Goal: Task Accomplishment & Management: Complete application form

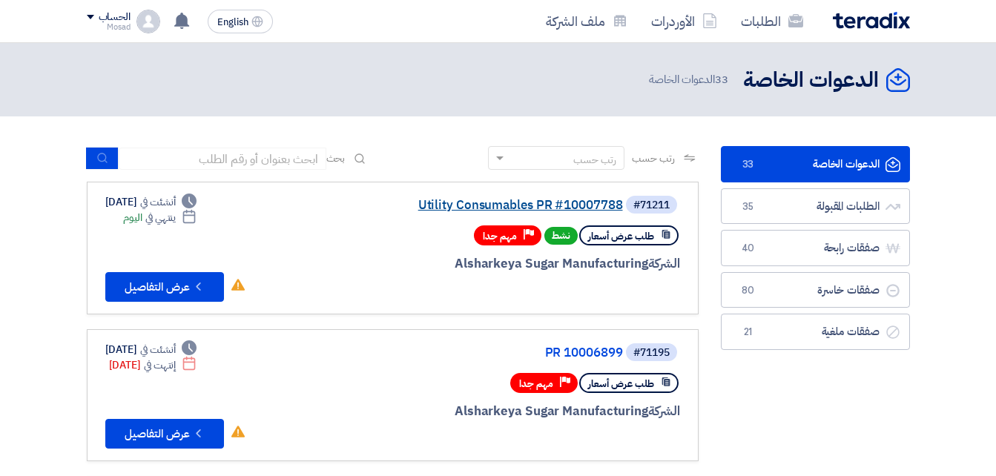
click at [536, 200] on link "Utility Consumables PR #10007788" at bounding box center [474, 205] width 297 height 13
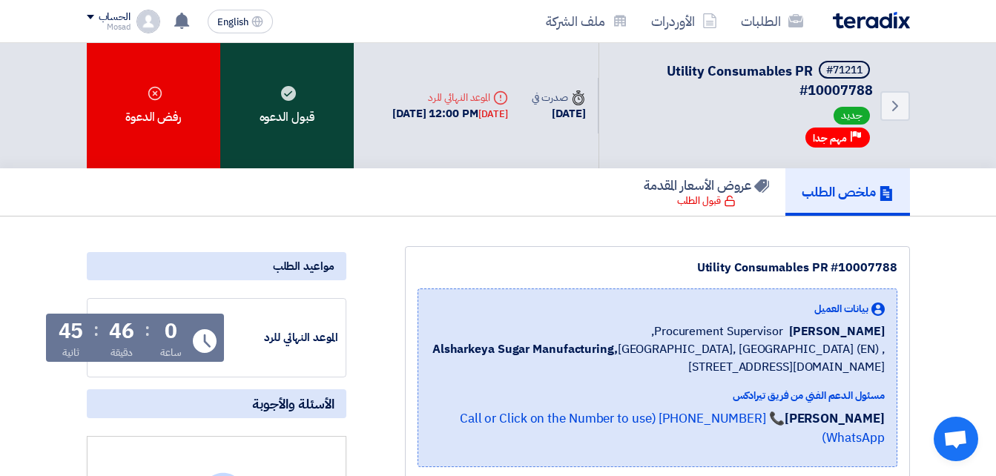
click at [302, 120] on div "قبول الدعوه" at bounding box center [287, 105] width 134 height 125
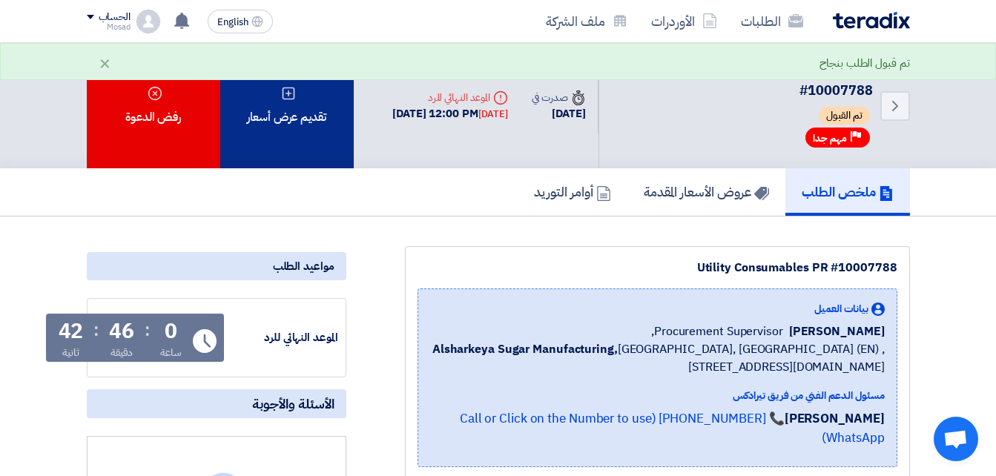
click at [323, 128] on div "تقديم عرض أسعار" at bounding box center [287, 105] width 134 height 125
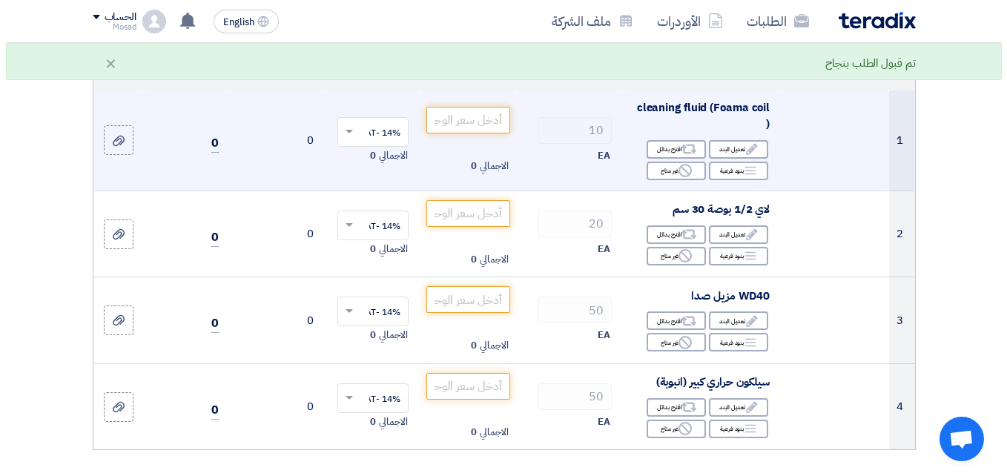
scroll to position [148, 0]
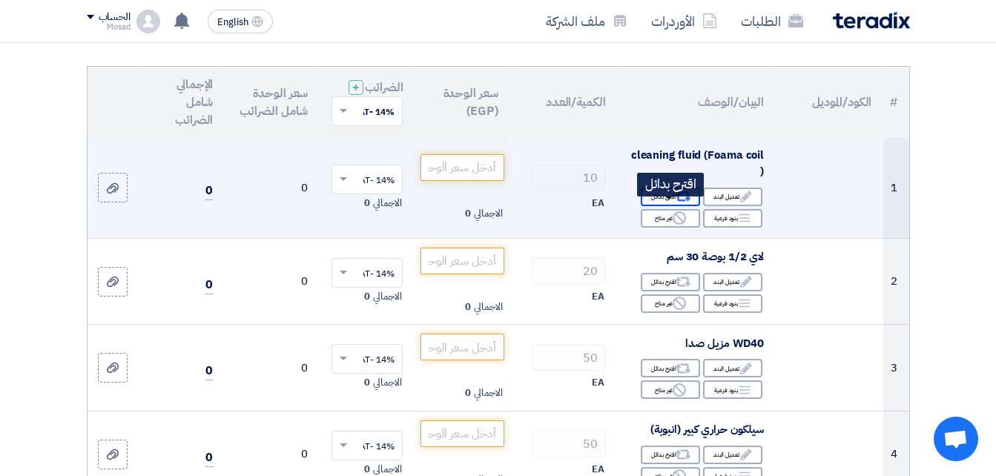
click at [660, 206] on div "Alternative اقترح بدائل" at bounding box center [670, 197] width 59 height 19
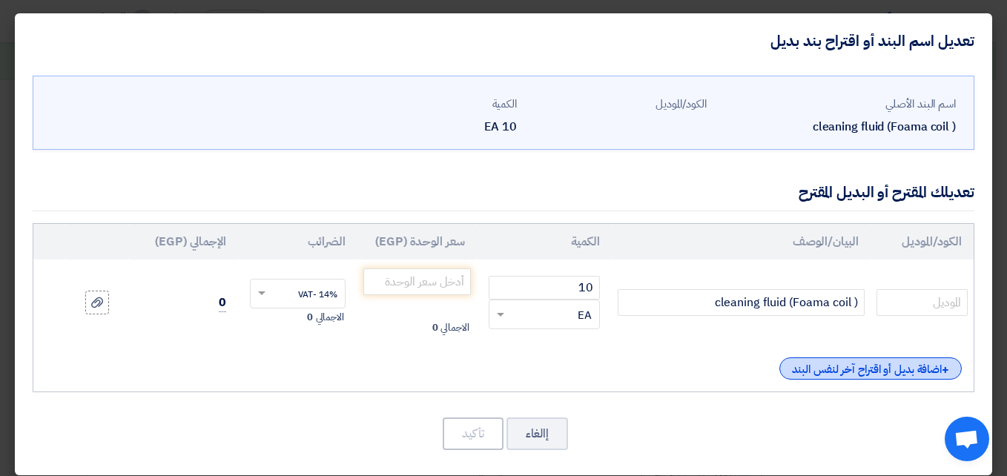
click at [865, 370] on div "+ اضافة بديل أو اقتراح آخر لنفس البند" at bounding box center [871, 369] width 182 height 22
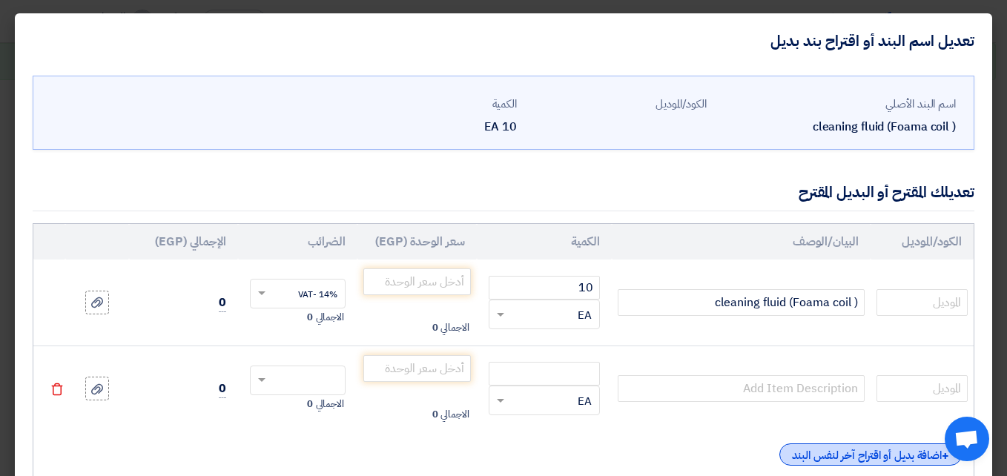
click at [869, 449] on div "+ اضافة بديل أو اقتراح آخر لنفس البند" at bounding box center [871, 455] width 182 height 22
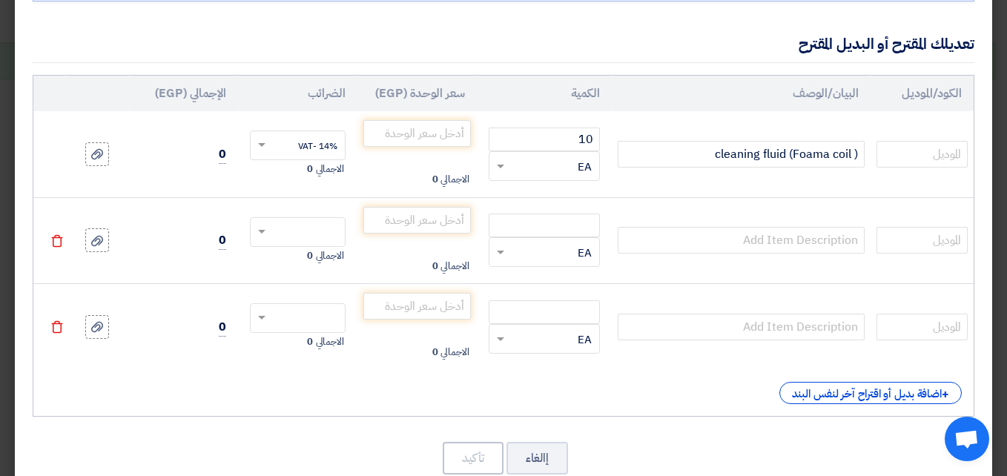
click at [843, 379] on div "الكود/الموديل البيان/الوصف الكمية سعر الوحدة (EGP) الضرائب الإجمالي (EGP) 10 ×" at bounding box center [504, 246] width 942 height 342
click at [841, 386] on div "+ اضافة بديل أو اقتراح آخر لنفس البند" at bounding box center [871, 393] width 182 height 22
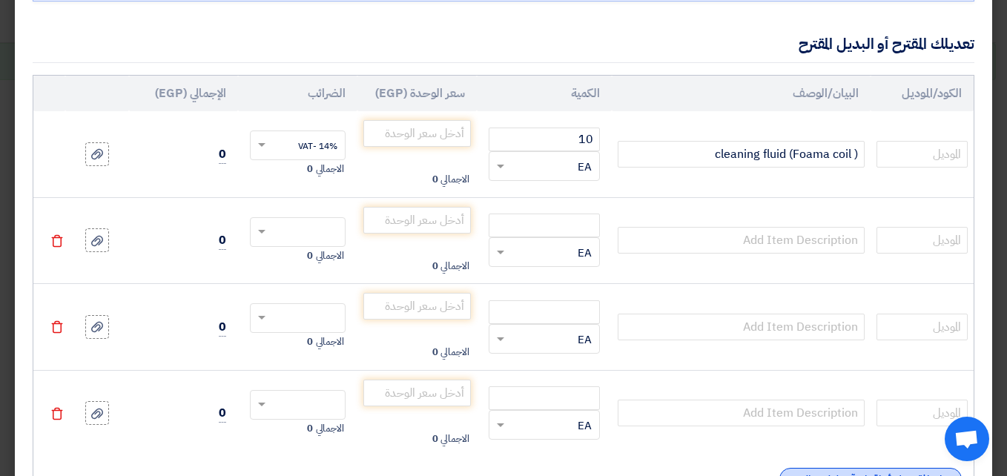
click at [879, 470] on div "+ اضافة بديل أو اقتراح آخر لنفس البند" at bounding box center [871, 479] width 182 height 22
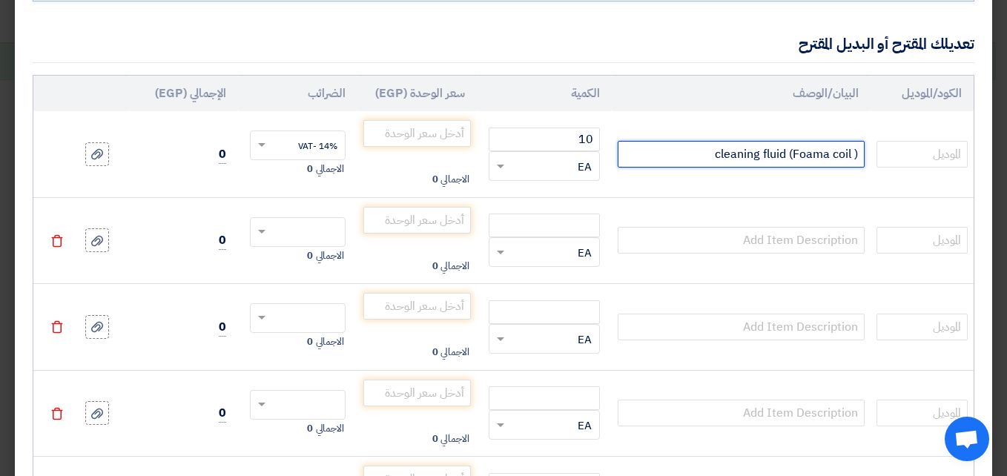
click at [696, 157] on input "cleaning fluid (Foama coil )" at bounding box center [741, 154] width 246 height 27
drag, startPoint x: 702, startPoint y: 158, endPoint x: 865, endPoint y: 156, distance: 162.5
click at [864, 156] on input "cleaning fluid (Foama coil )" at bounding box center [741, 154] width 246 height 27
paste input "مالديني فوم تنظيف لمحرك السيارة – 400مل"
type input "مالديني فوم تنظيف لمحرك السيارة – 400مل"
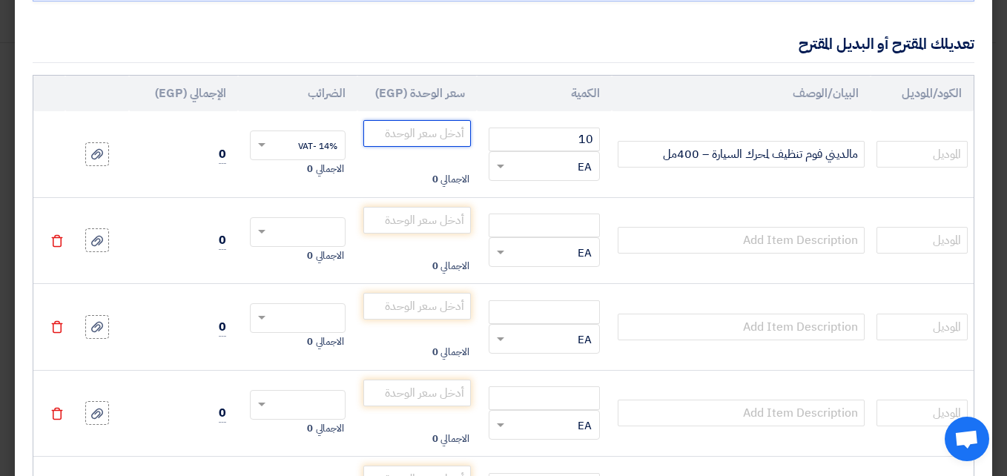
click at [446, 128] on input "number" at bounding box center [417, 133] width 108 height 27
type input "190"
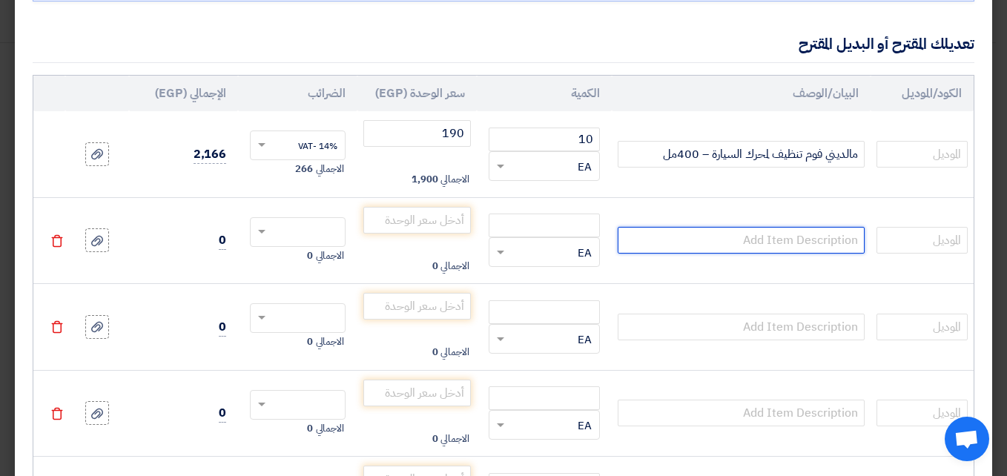
click at [760, 239] on input "text" at bounding box center [741, 240] width 246 height 27
paste input "جركن تنظيف 4 لتر كوندنسر اصفر SALAM/ main/b1- oil cleanningcond"
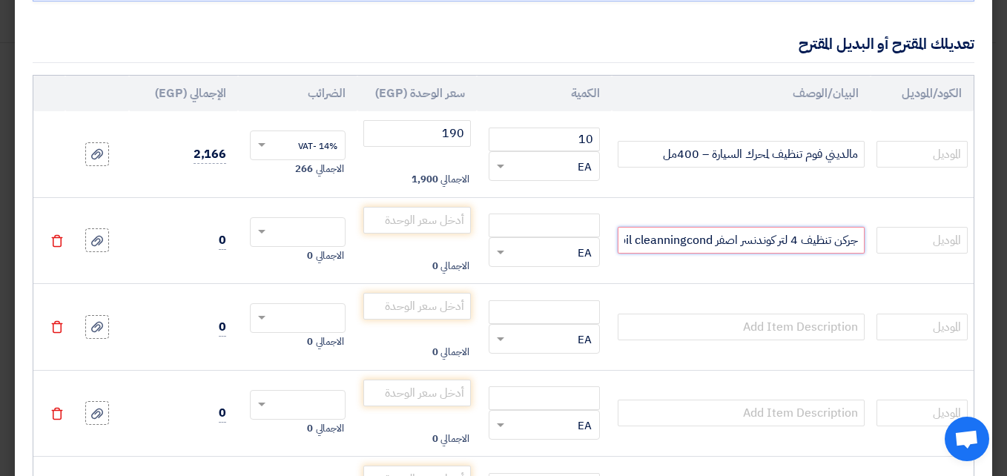
scroll to position [0, -108]
type input "جركن تنظيف 4 لتر كوندنسر اصفر SALAM/ main/b1- oil cleanningcond"
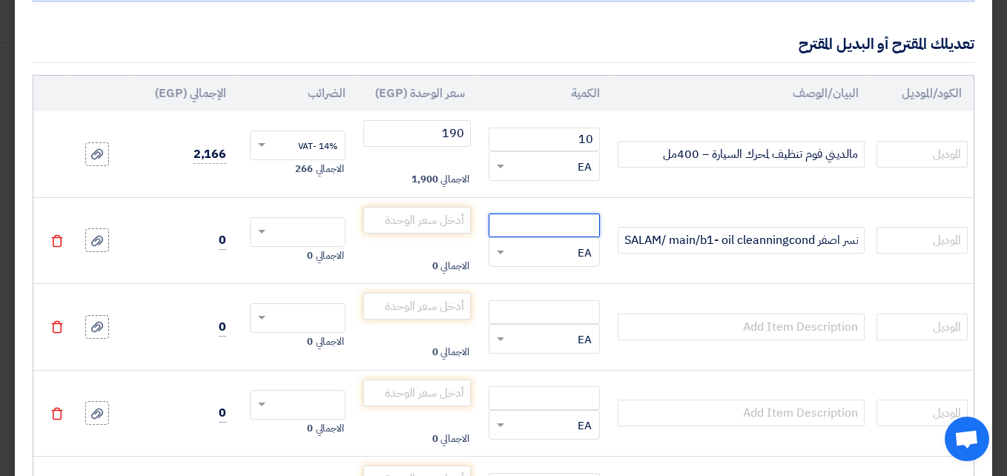
click at [566, 231] on input "number" at bounding box center [544, 226] width 111 height 24
type input "720"
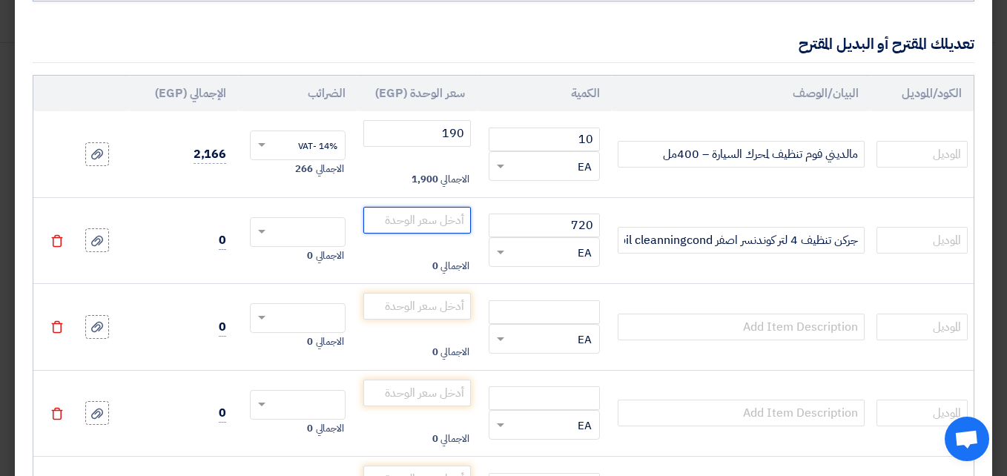
click at [444, 223] on input "number" at bounding box center [417, 220] width 108 height 27
type input "720"
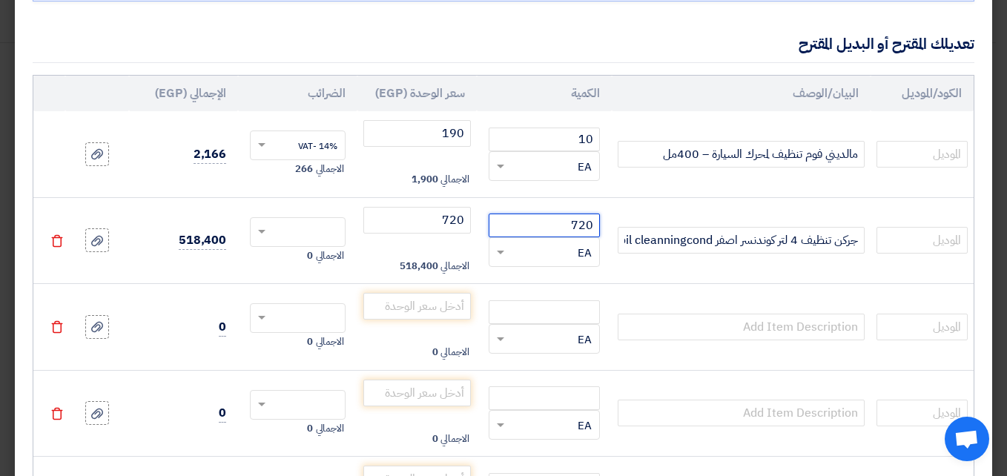
drag, startPoint x: 570, startPoint y: 222, endPoint x: 1007, endPoint y: 452, distance: 494.1
click at [645, 224] on tr "جركن تنظيف 4 لتر كوندنسر اصفر SALAM/ main/b1- oil cleanningcond 720 × EA" at bounding box center [503, 240] width 941 height 87
type input "10"
click at [285, 228] on input "text" at bounding box center [307, 234] width 63 height 24
click at [306, 254] on span "14% -VAT" at bounding box center [317, 259] width 39 height 13
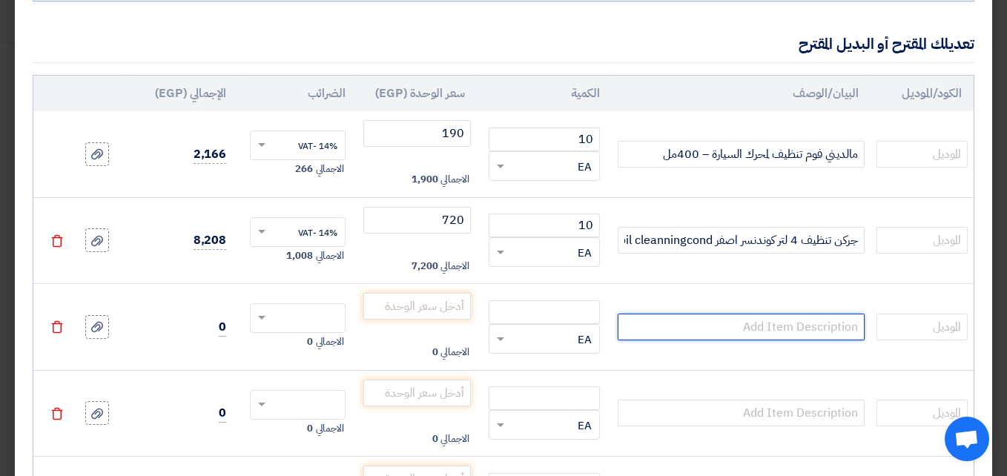
click at [742, 330] on input "text" at bounding box center [741, 327] width 246 height 27
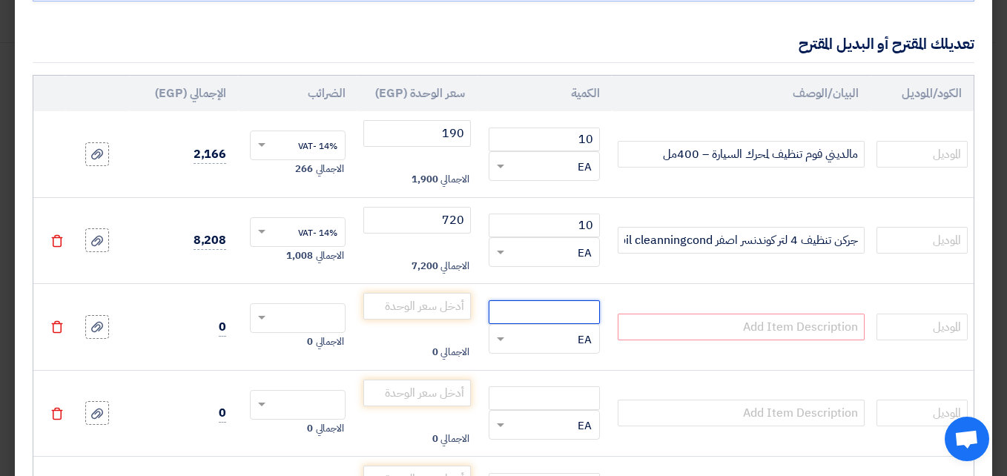
click at [547, 320] on input "number" at bounding box center [544, 312] width 111 height 24
type input "10"
click at [809, 325] on input "text" at bounding box center [741, 327] width 246 height 27
paste input "جركن تنظيف 4 لتر 4GS SALAM/ main/b2- OIL-SUNSIO"
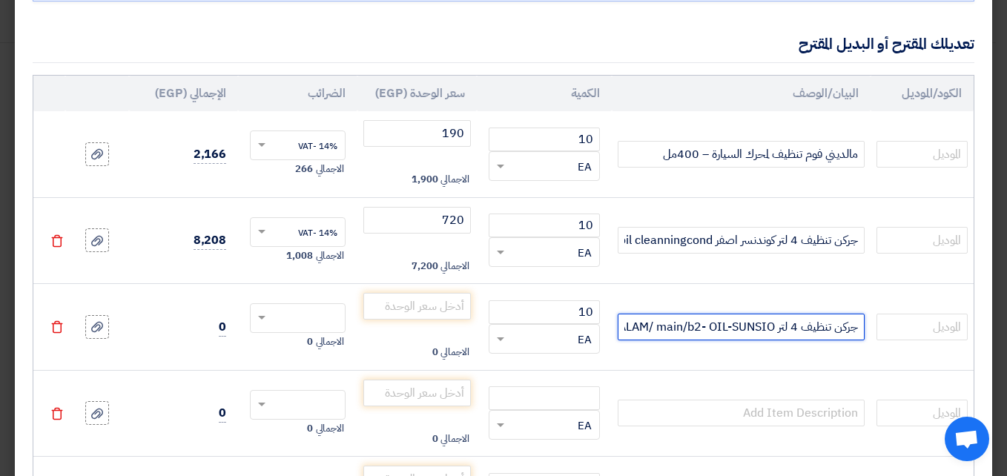
scroll to position [0, -46]
type input "جركن تنظيف 4 لتر 4GS SALAM/ main/b2- OIL-SUNSIO"
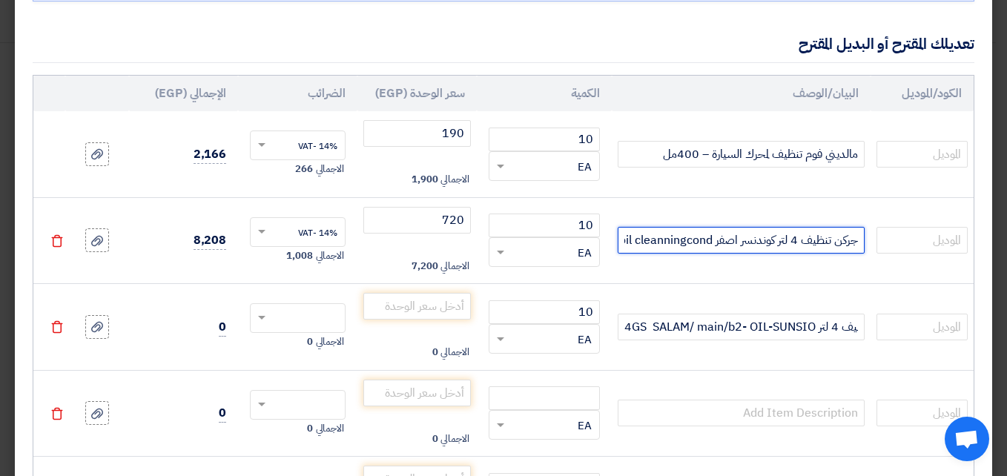
scroll to position [0, 0]
drag, startPoint x: 741, startPoint y: 243, endPoint x: 760, endPoint y: 243, distance: 18.5
click at [760, 243] on input "جركن تنظيف 4 لتر كوندنسر اصفر SALAM/ main/b1- oil cleanningcond" at bounding box center [741, 240] width 246 height 27
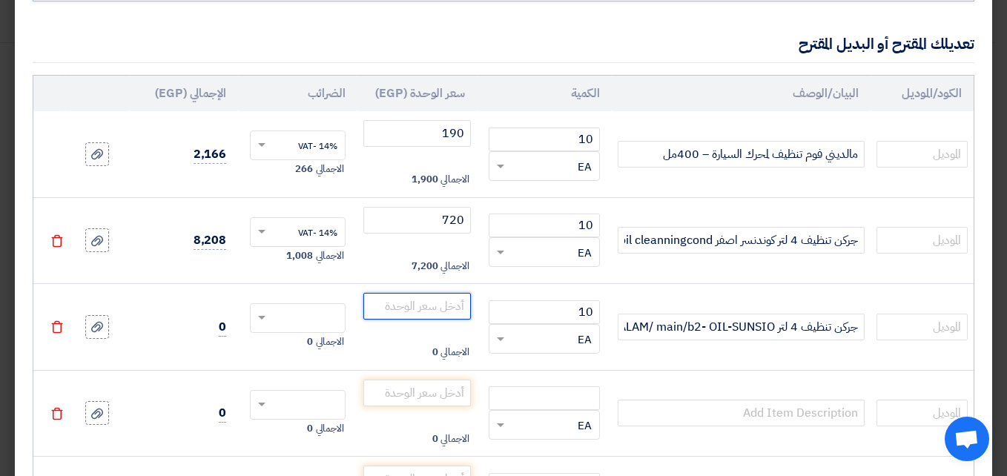
click at [463, 307] on input "number" at bounding box center [417, 306] width 108 height 27
type input "2250"
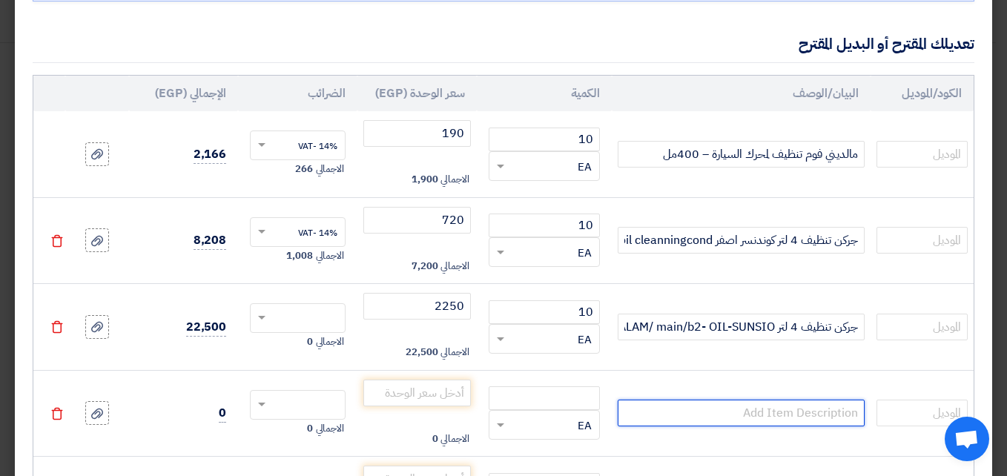
click at [726, 423] on input "text" at bounding box center [741, 413] width 246 height 27
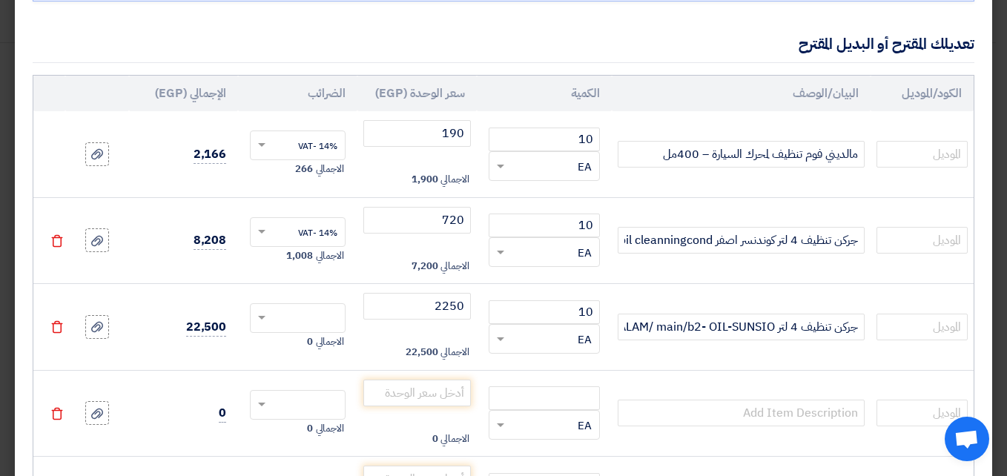
click at [285, 314] on input "text" at bounding box center [307, 320] width 63 height 24
click at [318, 338] on div "14% -VAT" at bounding box center [298, 345] width 94 height 25
click at [738, 416] on input "text" at bounding box center [741, 413] width 246 height 27
click at [763, 415] on input "text" at bounding box center [741, 413] width 246 height 27
paste input "Foam CleaningC-CLCL-P902-201"
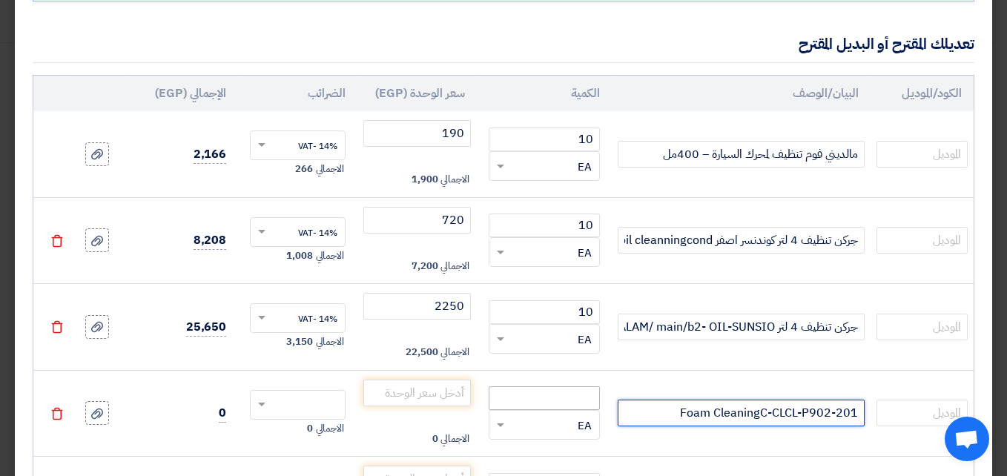
type input "Foam CleaningC-CLCL-P902-201"
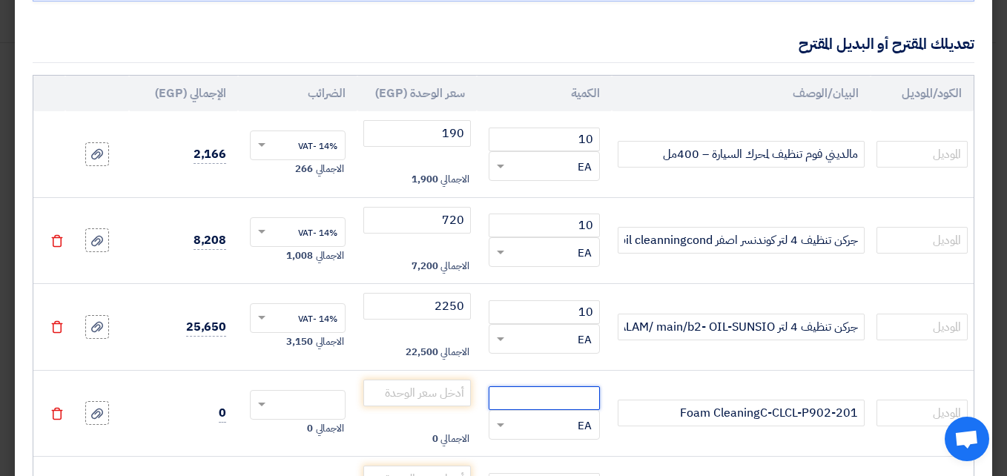
click at [569, 405] on input "number" at bounding box center [544, 398] width 111 height 24
type input "10"
click at [444, 386] on input "number" at bounding box center [417, 393] width 108 height 27
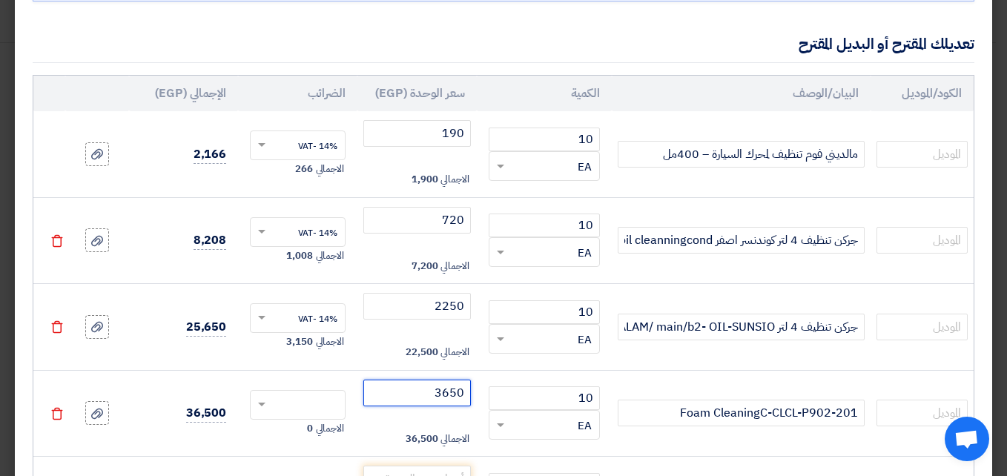
type input "3650"
click at [283, 401] on div at bounding box center [298, 405] width 94 height 24
click at [287, 433] on div "14% -VAT" at bounding box center [298, 432] width 94 height 25
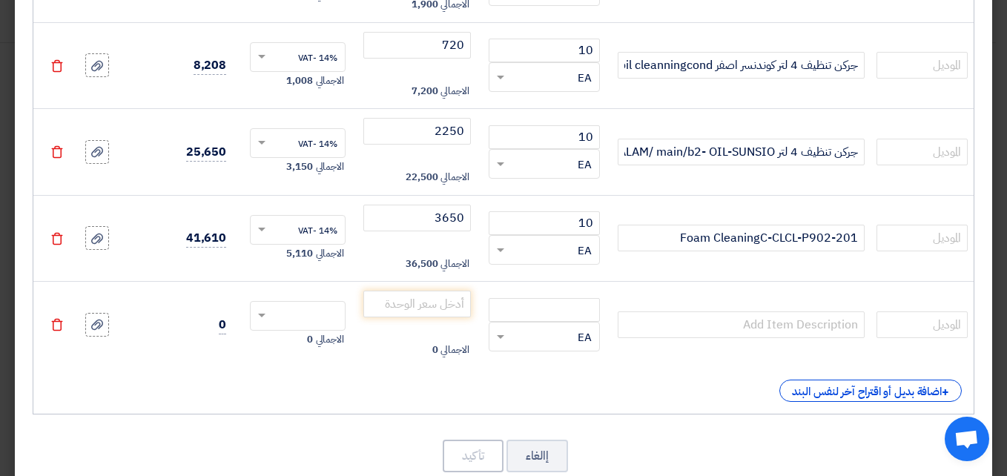
scroll to position [358, 0]
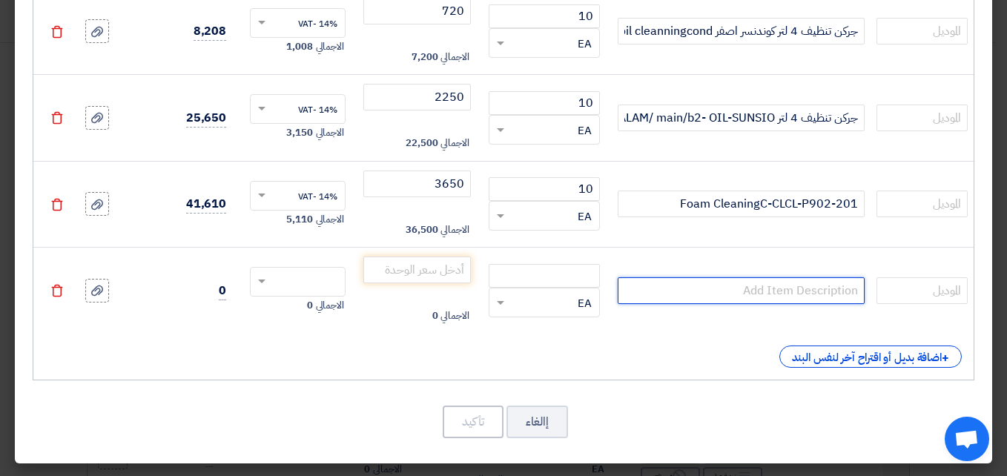
click at [750, 300] on input "text" at bounding box center [741, 290] width 246 height 27
click at [728, 285] on input "text" at bounding box center [741, 290] width 246 height 27
paste input "فوم 3X1 مواصفة أمريكية 3.8 لتر"
type input "فوم 3X1 مواصفة أمريكية 3.8 لتر"
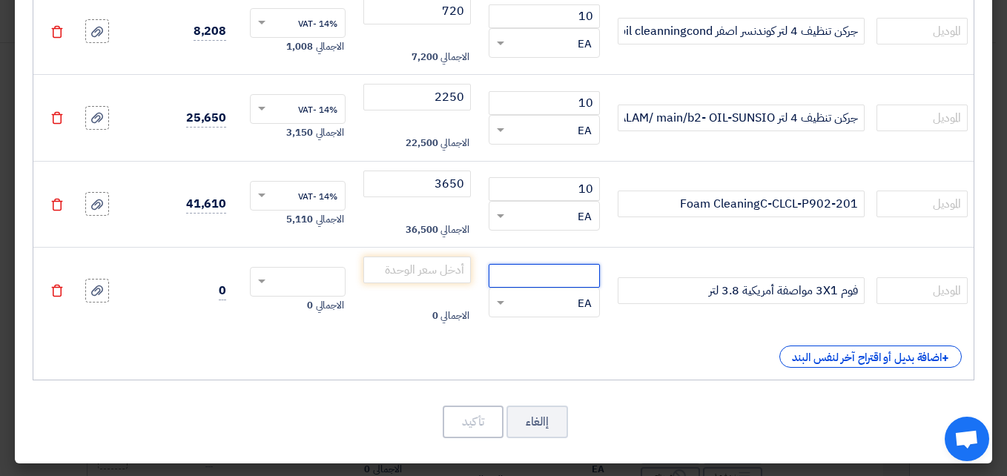
click at [556, 280] on input "number" at bounding box center [544, 276] width 111 height 24
type input "10"
click at [457, 274] on input "number" at bounding box center [417, 270] width 108 height 27
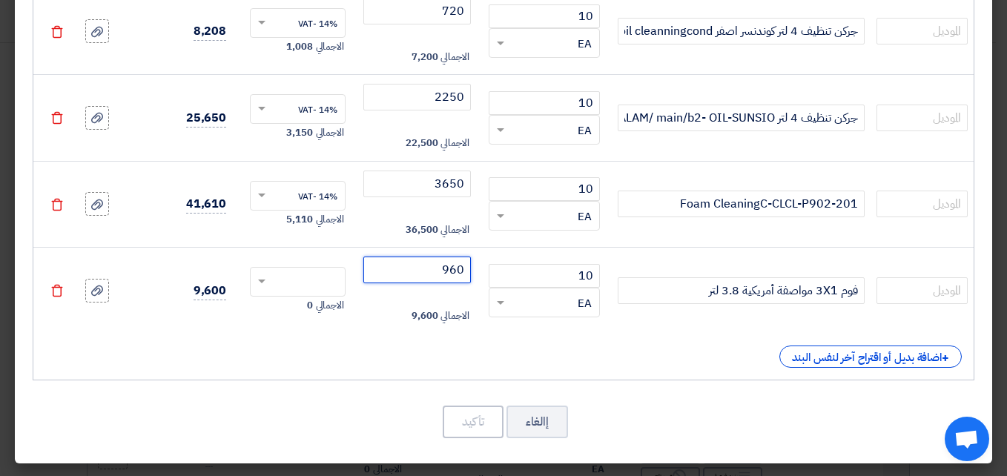
type input "960"
click at [295, 279] on input "text" at bounding box center [307, 283] width 63 height 24
click at [299, 307] on div "14% -VAT" at bounding box center [298, 309] width 94 height 25
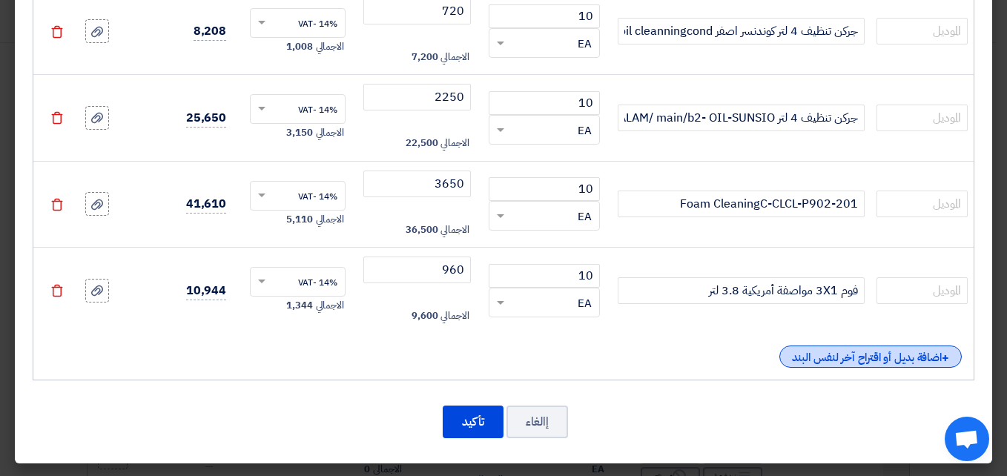
click at [811, 352] on div "+ اضافة بديل أو اقتراح آخر لنفس البند" at bounding box center [871, 357] width 182 height 22
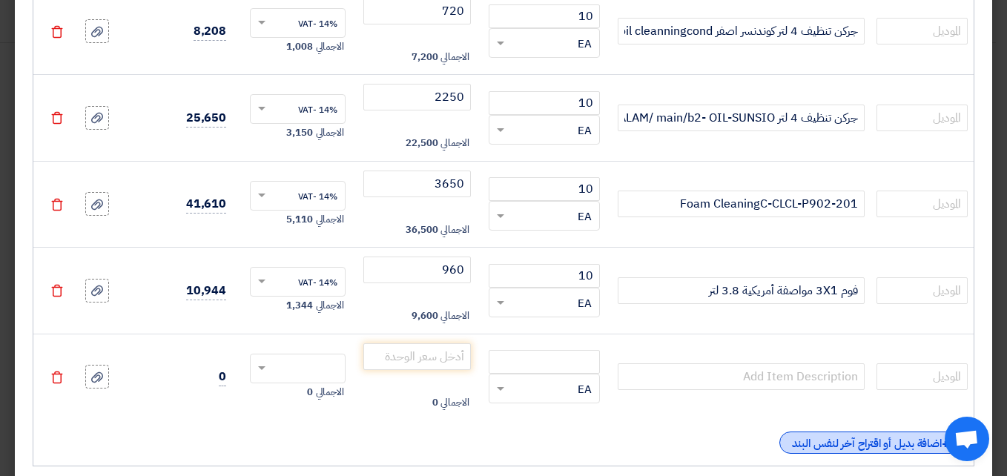
click at [808, 445] on div "+ اضافة بديل أو اقتراح آخر لنفس البند" at bounding box center [871, 443] width 182 height 22
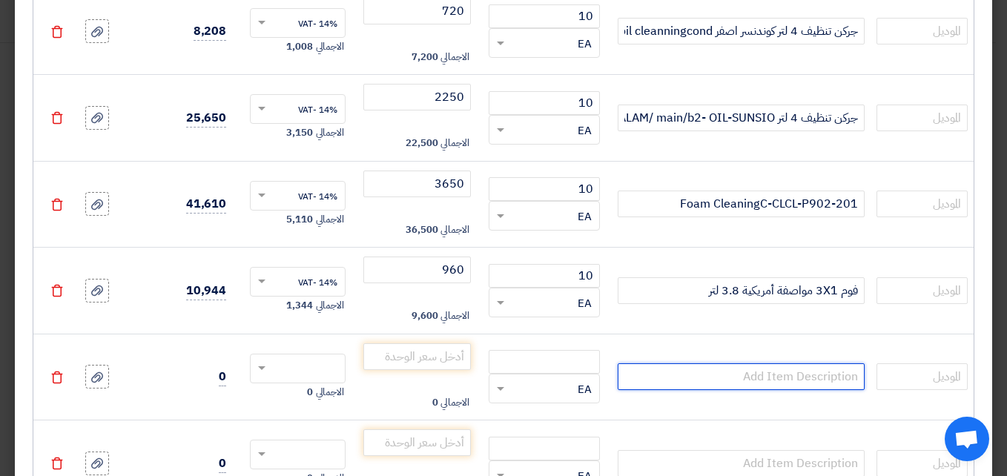
click at [696, 381] on input "text" at bounding box center [741, 376] width 246 height 27
click at [746, 381] on input "text" at bounding box center [741, 376] width 246 height 27
paste input "فوم ماجيك كلينر 3*1 /3.8 لتر"
type input "فوم ماجيك كلينر 3*1 /3.8 لتر"
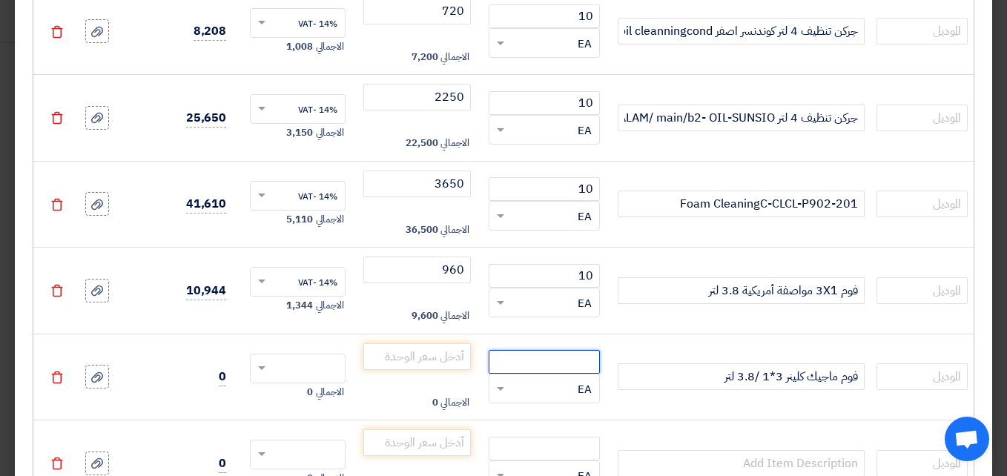
click at [582, 369] on input "number" at bounding box center [544, 362] width 111 height 24
type input "10"
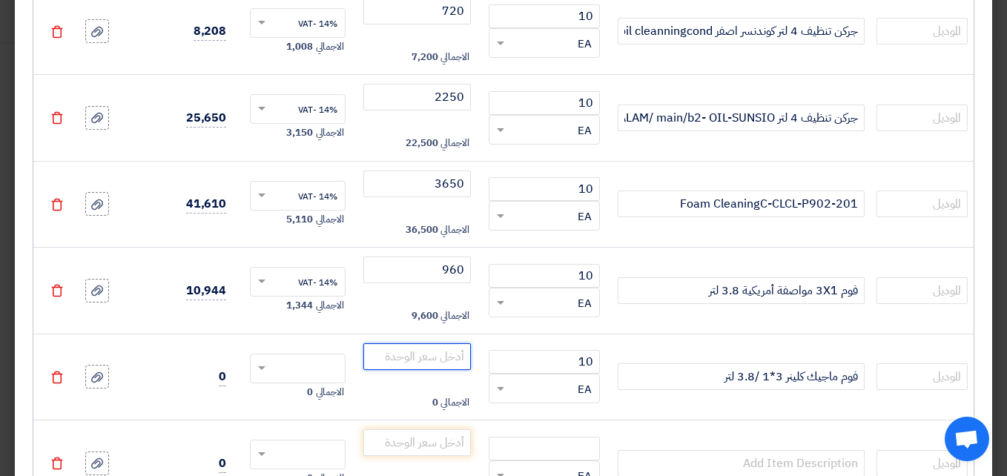
click at [417, 350] on input "number" at bounding box center [417, 356] width 108 height 27
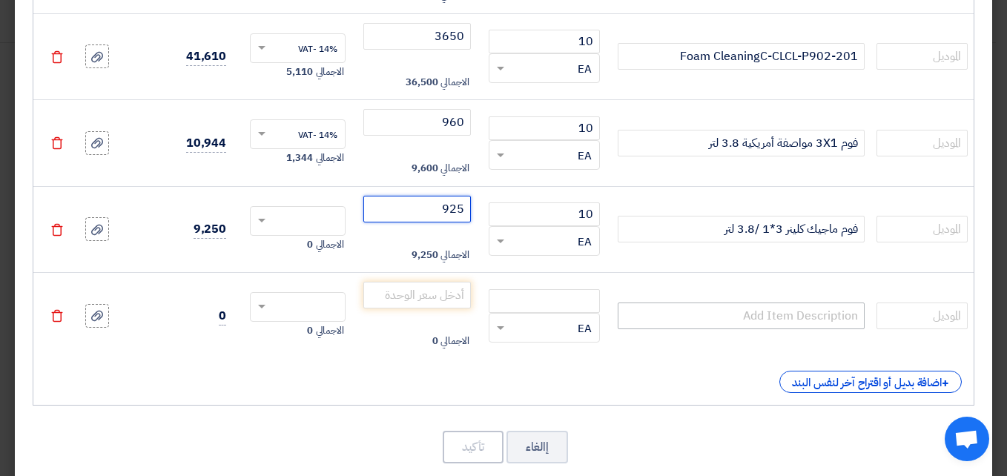
scroll to position [530, 0]
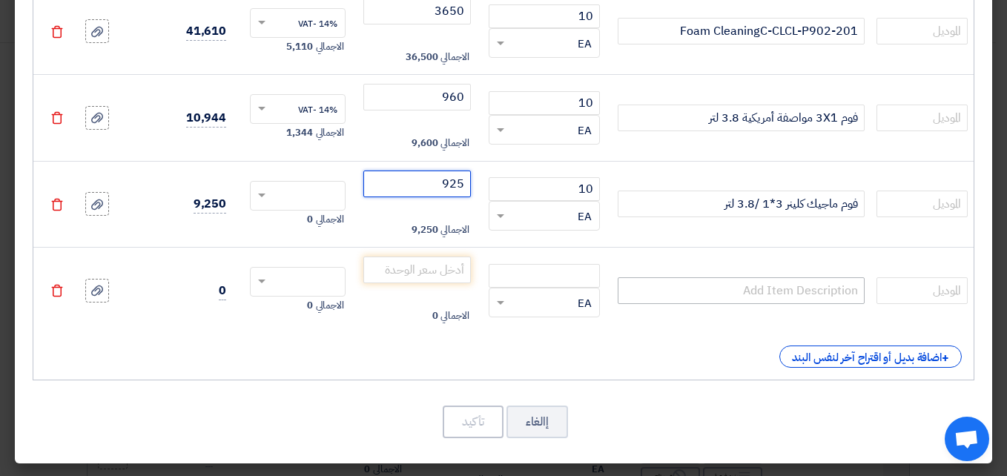
type input "925"
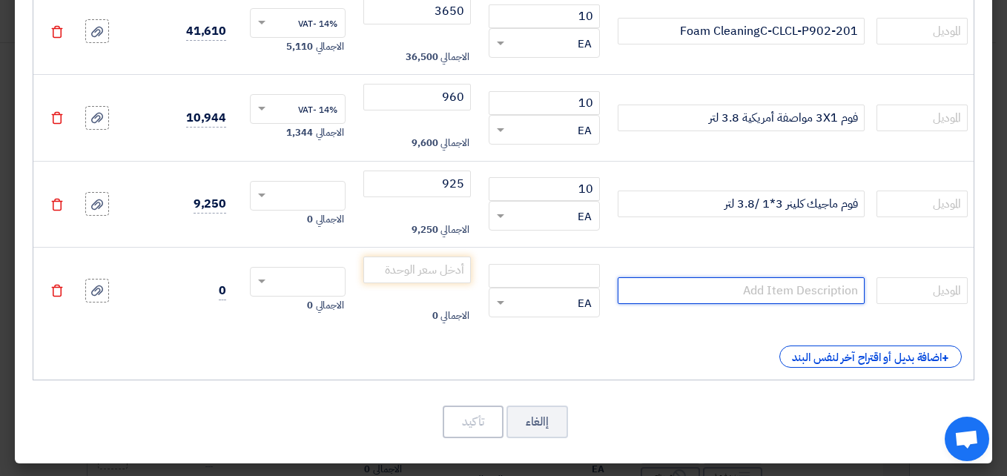
click at [831, 284] on input "text" at bounding box center [741, 290] width 246 height 27
click at [694, 293] on input "text" at bounding box center [741, 290] width 246 height 27
paste input "فوم2X1 كلينر 3.7 لتر"
type input "فوم2X1 كلينر 3.7 لتر"
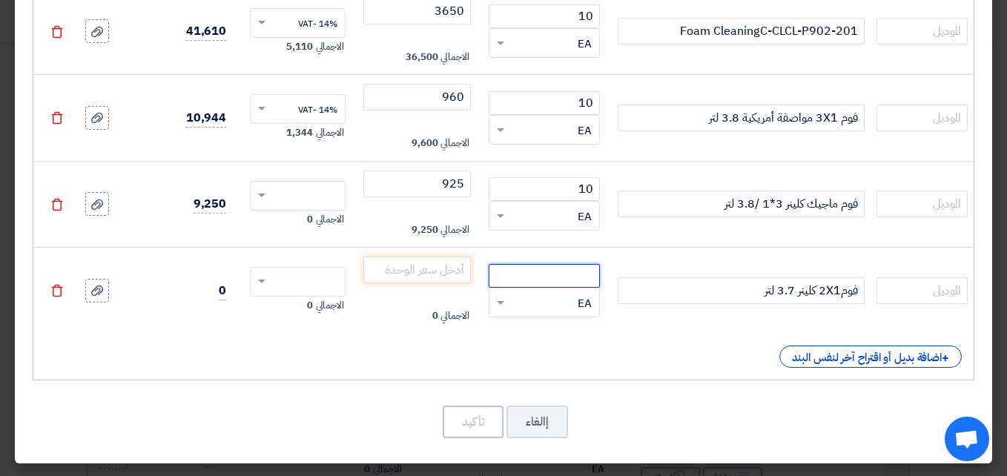
click at [592, 266] on input "number" at bounding box center [544, 276] width 111 height 24
type input "10"
click at [415, 271] on input "number" at bounding box center [417, 270] width 108 height 27
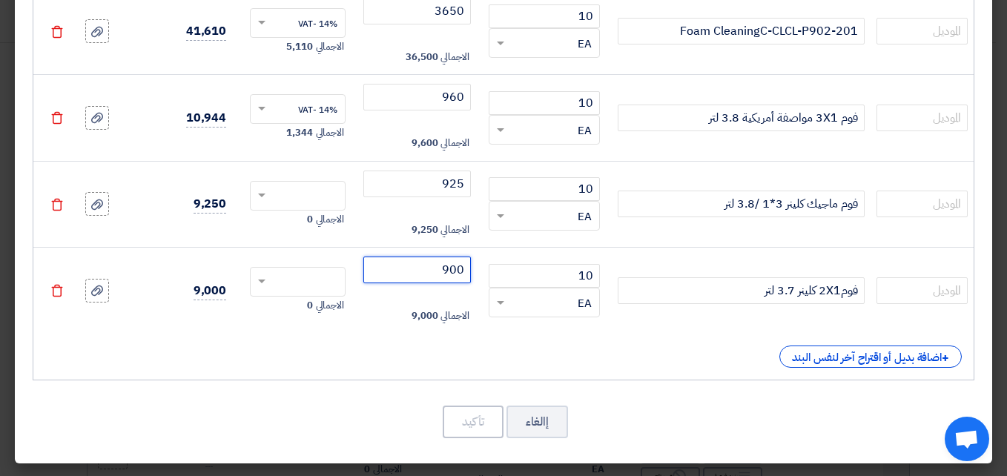
type input "900"
click at [289, 195] on input "text" at bounding box center [307, 197] width 63 height 24
click at [302, 221] on div "14% -VAT" at bounding box center [298, 223] width 94 height 25
click at [306, 275] on input "text" at bounding box center [307, 283] width 63 height 24
click at [298, 308] on div "14% -VAT" at bounding box center [298, 309] width 94 height 25
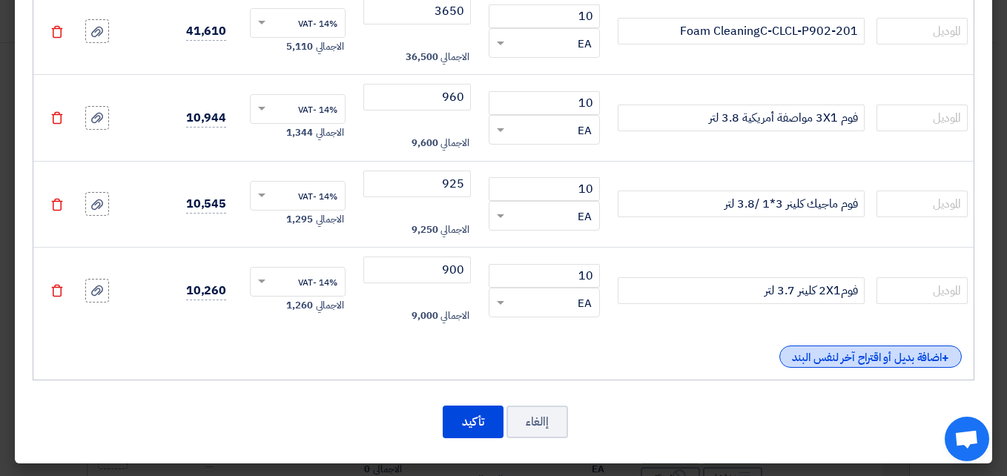
click at [866, 354] on div "+ اضافة بديل أو اقتراح آخر لنفس البند" at bounding box center [871, 357] width 182 height 22
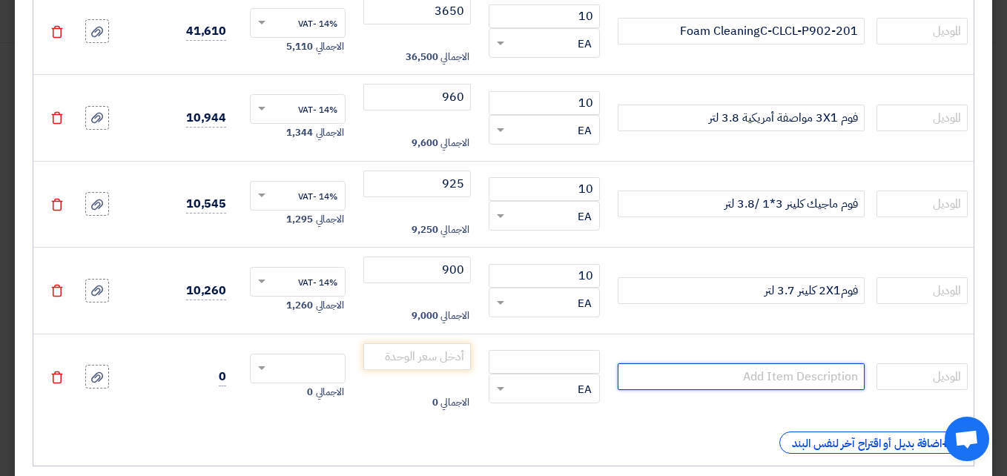
click at [819, 386] on input "text" at bounding box center [741, 376] width 246 height 27
click at [734, 378] on input "text" at bounding box center [741, 376] width 246 height 27
paste input "منظف دورة الديزل 300 مل"
type input "منظف دورة الديزل 300 مل"
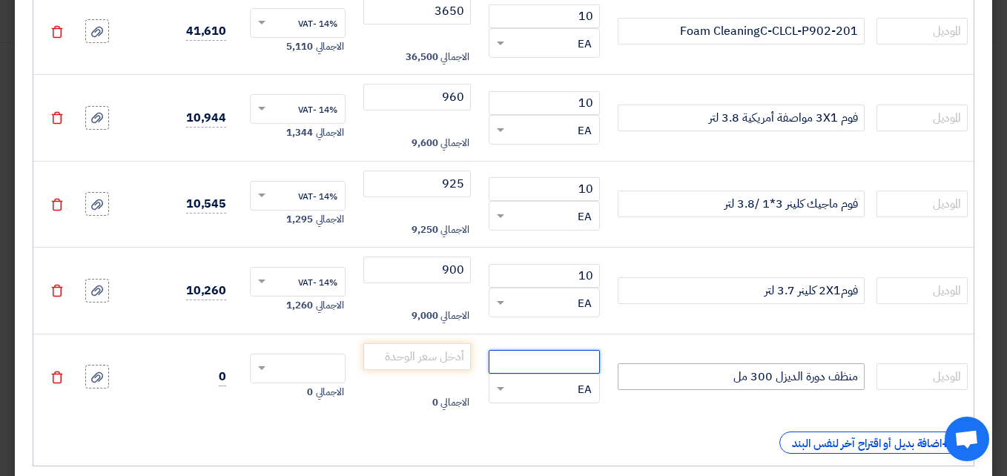
drag, startPoint x: 557, startPoint y: 358, endPoint x: 674, endPoint y: 368, distance: 116.9
click at [557, 357] on input "number" at bounding box center [544, 362] width 111 height 24
type input "8"
type input "10"
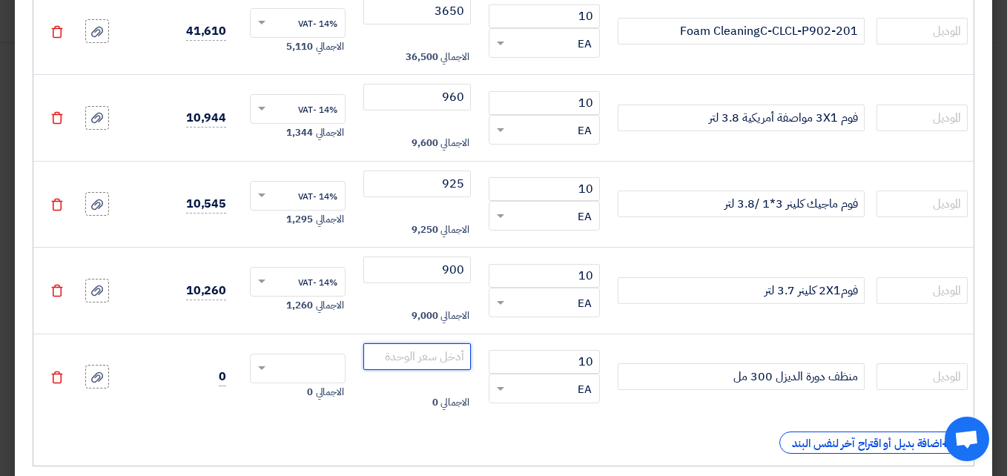
click at [427, 354] on input "number" at bounding box center [417, 356] width 108 height 27
type input "710"
click at [297, 372] on input "text" at bounding box center [307, 370] width 63 height 24
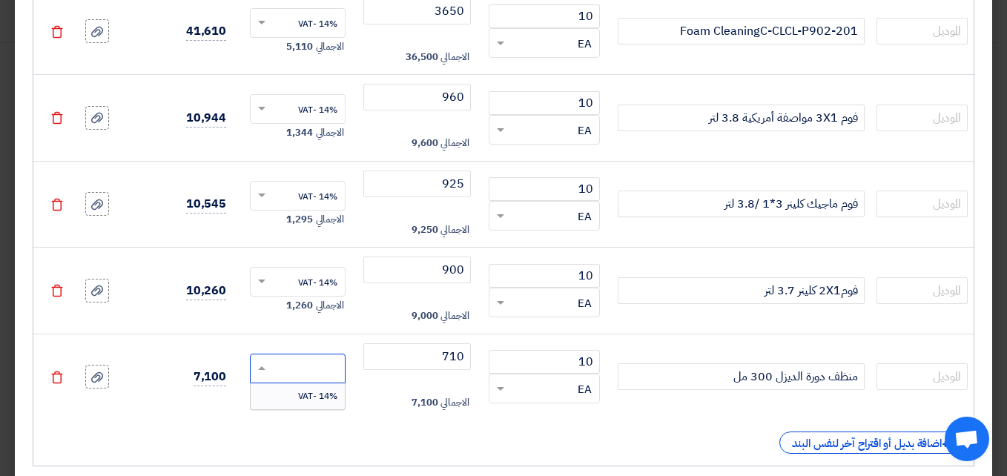
click at [306, 392] on span "14% -VAT" at bounding box center [317, 395] width 39 height 13
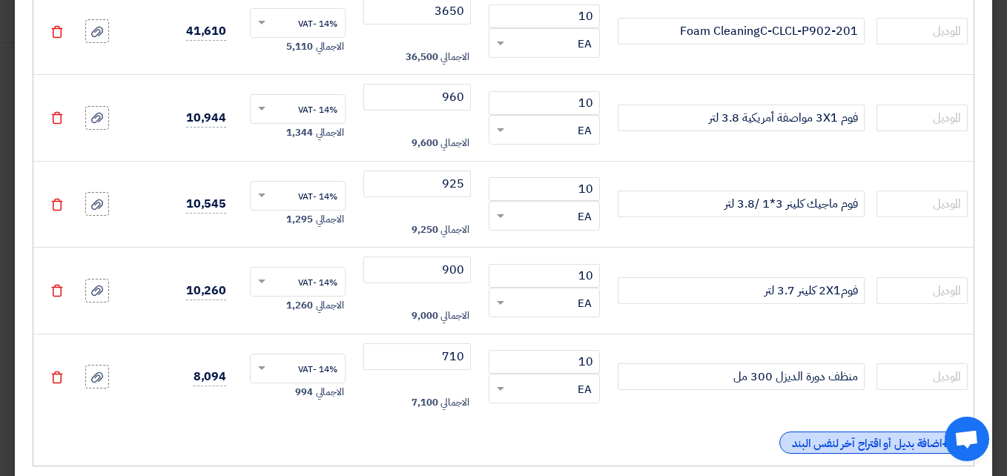
click at [819, 444] on div "+ اضافة بديل أو اقتراح آخر لنفس البند" at bounding box center [871, 443] width 182 height 22
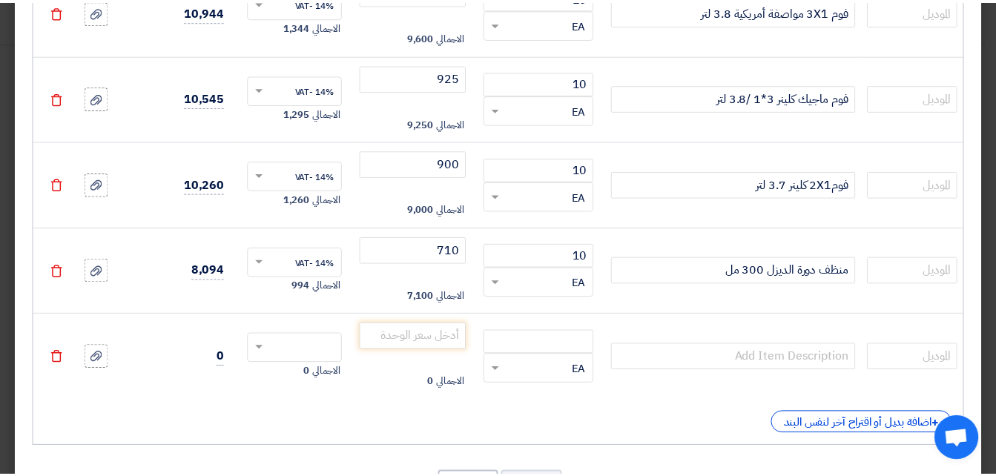
scroll to position [679, 0]
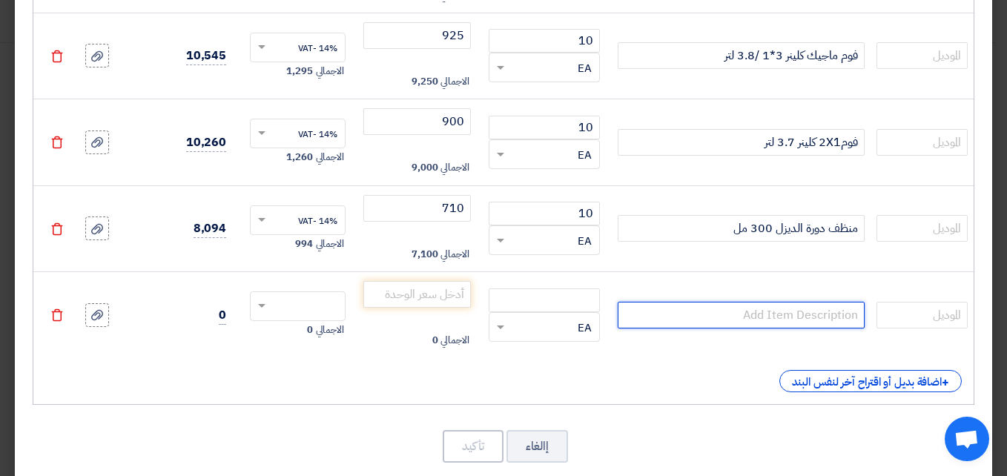
click at [834, 317] on input "text" at bounding box center [741, 315] width 246 height 27
paste input "فوم موتور 650مللي من جيت صن"
type input "فوم موتور 650مللي من جيت صن"
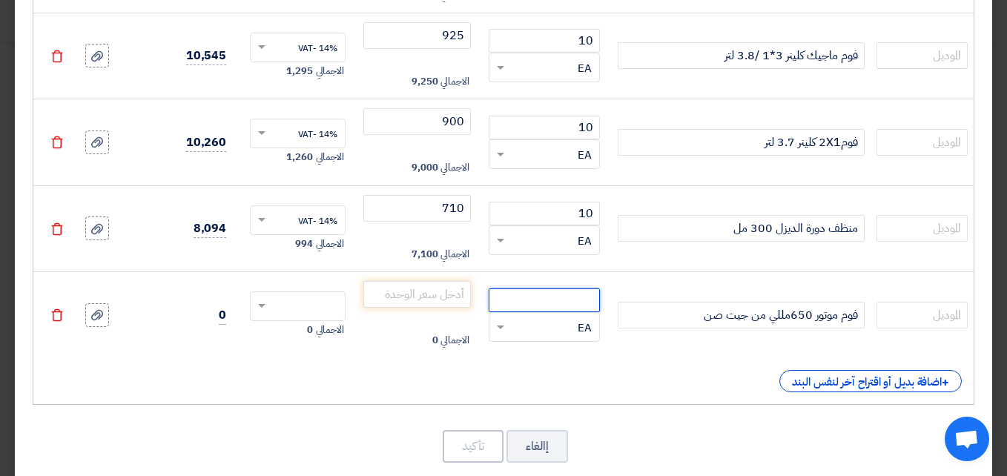
click at [565, 294] on input "number" at bounding box center [544, 301] width 111 height 24
type input "10"
click at [438, 296] on input "number" at bounding box center [417, 294] width 108 height 27
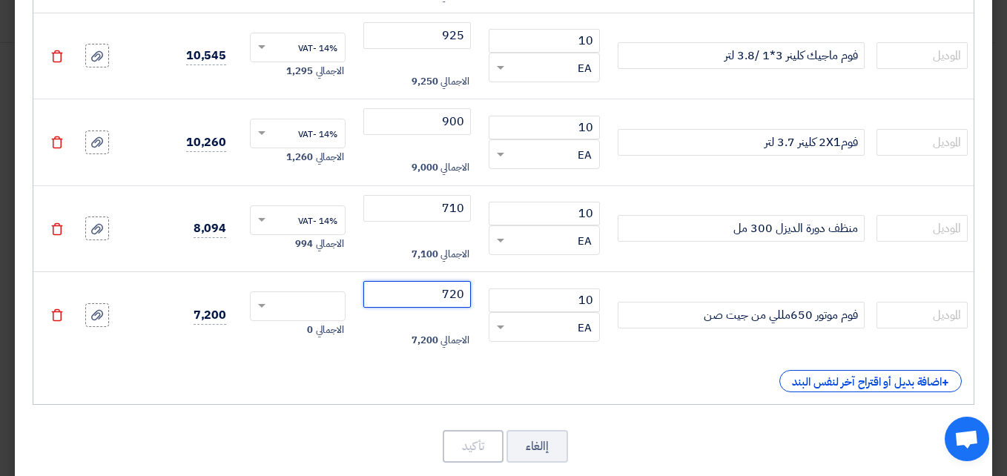
type input "720"
click at [306, 311] on input "text" at bounding box center [307, 308] width 63 height 24
click at [315, 334] on span "14% -VAT" at bounding box center [317, 333] width 39 height 13
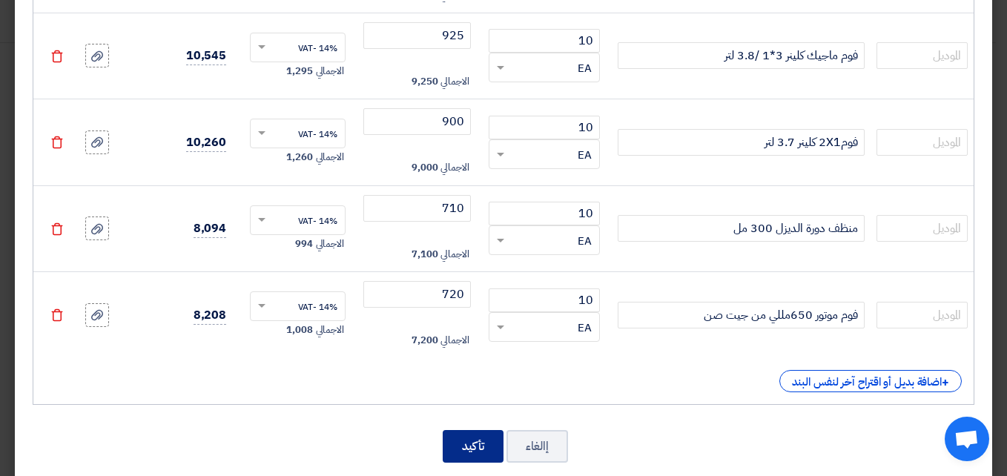
click at [490, 447] on button "تأكيد" at bounding box center [473, 446] width 61 height 33
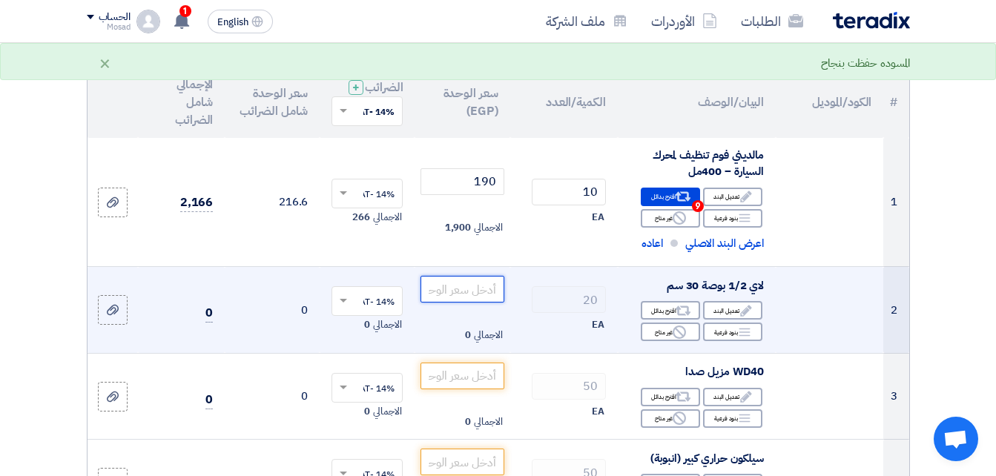
click at [470, 300] on input "number" at bounding box center [462, 289] width 83 height 27
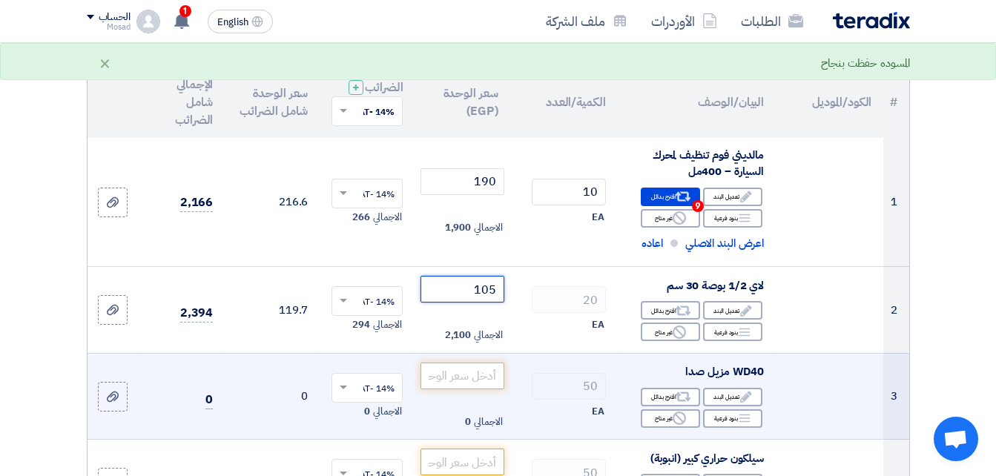
type input "105"
click at [461, 381] on input "number" at bounding box center [462, 376] width 83 height 27
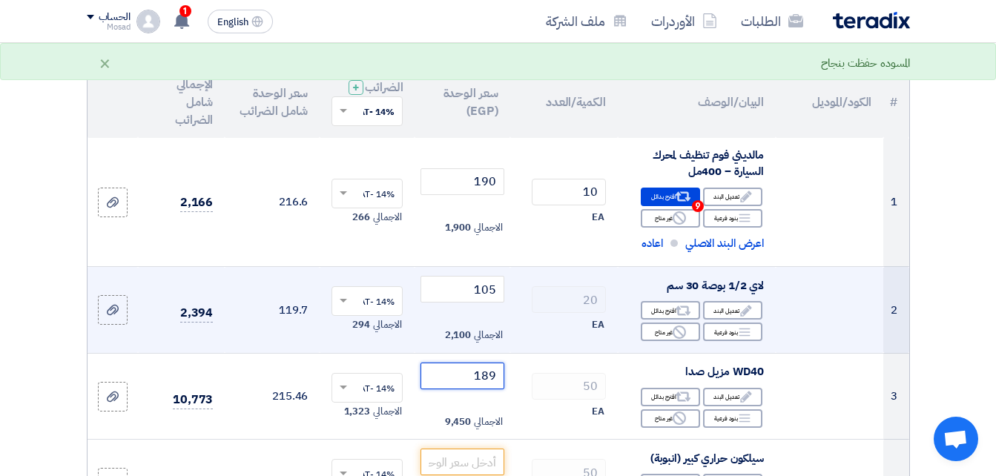
type input "190"
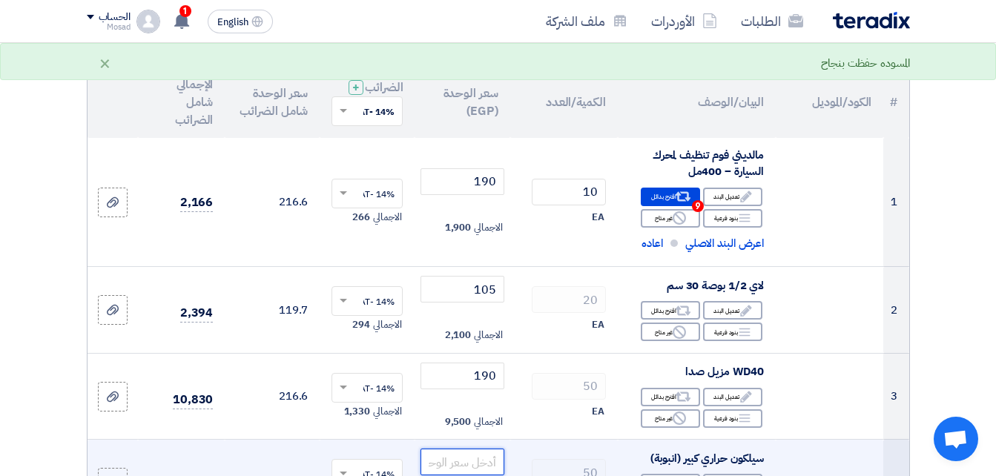
click at [486, 468] on input "number" at bounding box center [462, 462] width 83 height 27
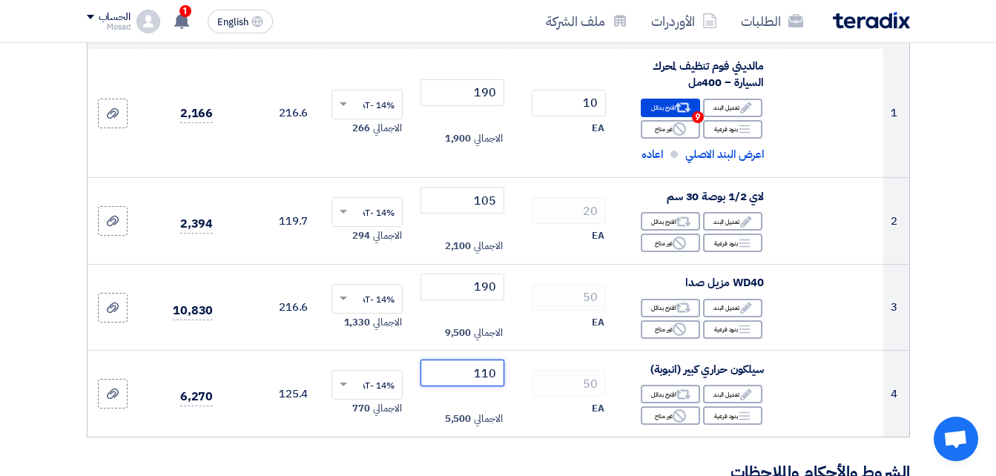
scroll to position [452, 0]
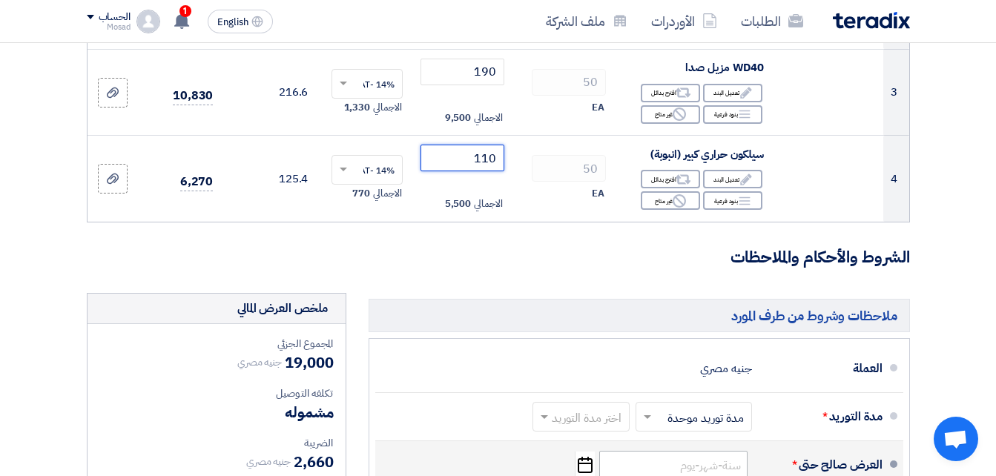
type input "110"
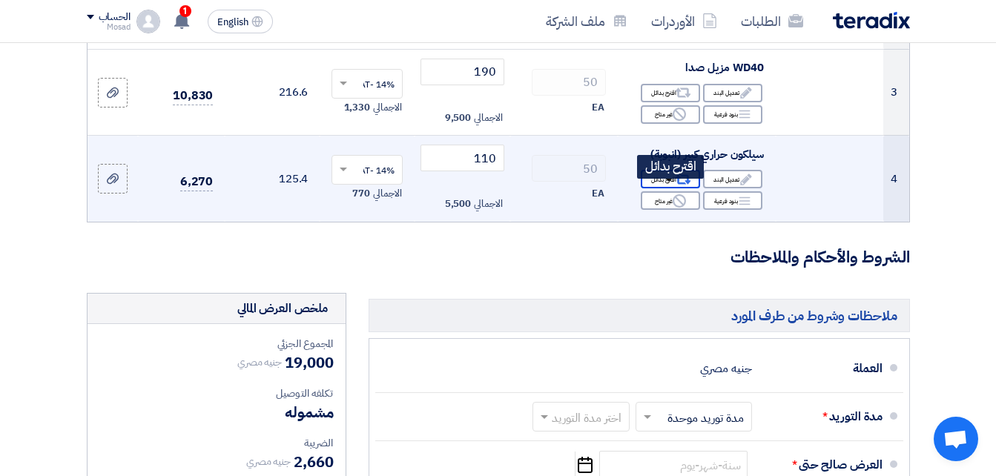
click at [672, 188] on div "Alternative اقترح بدائل" at bounding box center [670, 179] width 59 height 19
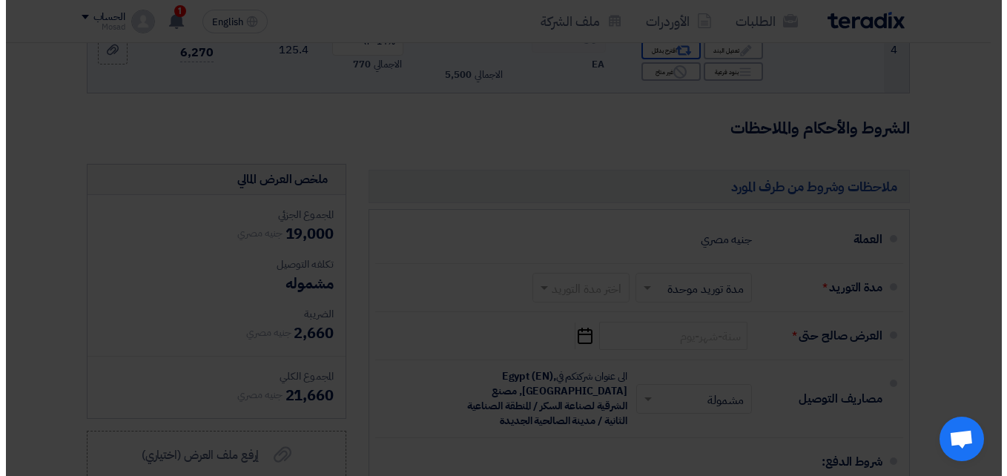
scroll to position [323, 0]
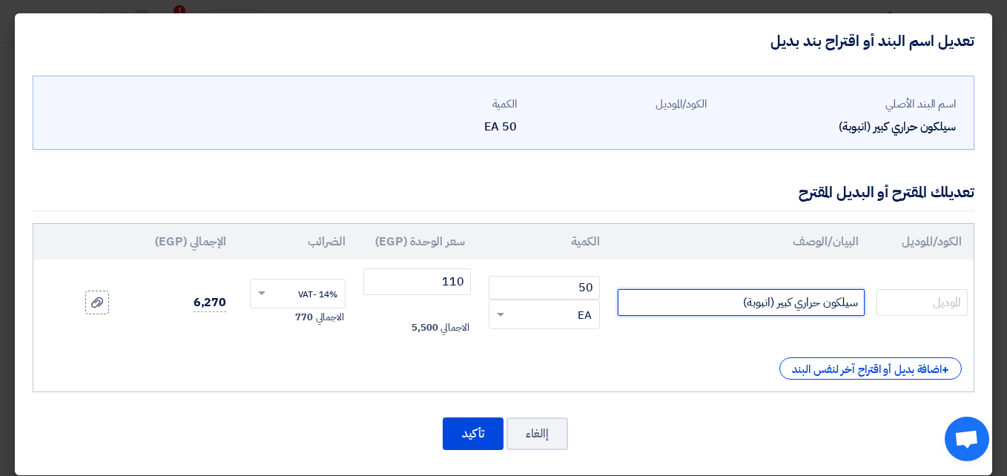
click at [673, 298] on input "سيلكون حراري كبير (انبوبة)" at bounding box center [741, 302] width 246 height 27
type input "سيلكون حراري كبير (انبوبة)300 درجة/280 ملي"
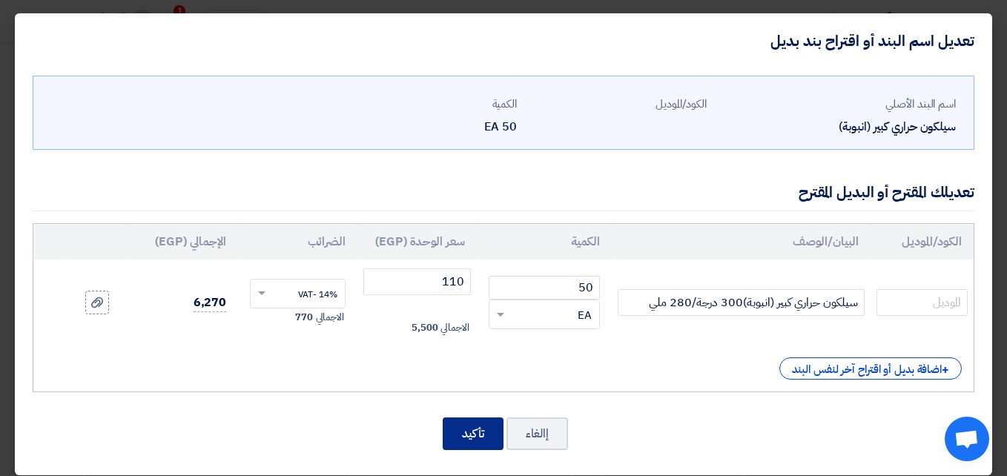
click at [456, 435] on button "تأكيد" at bounding box center [473, 434] width 61 height 33
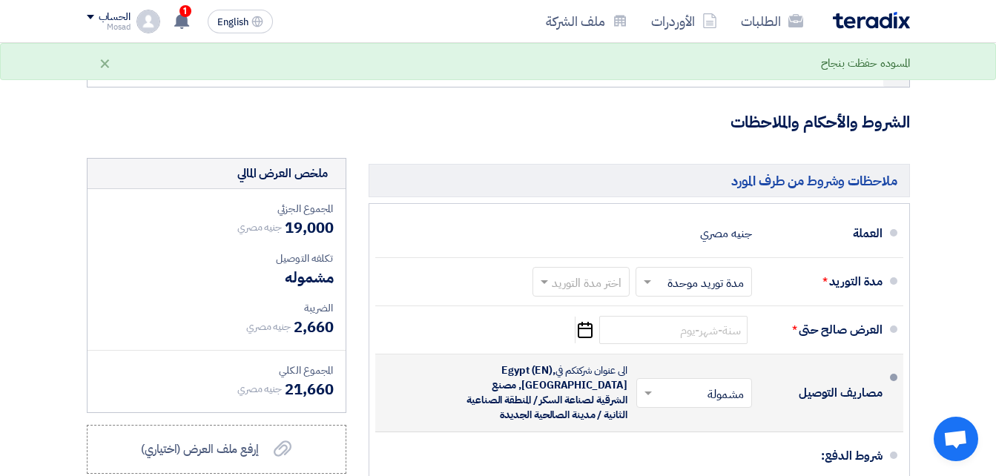
scroll to position [749, 0]
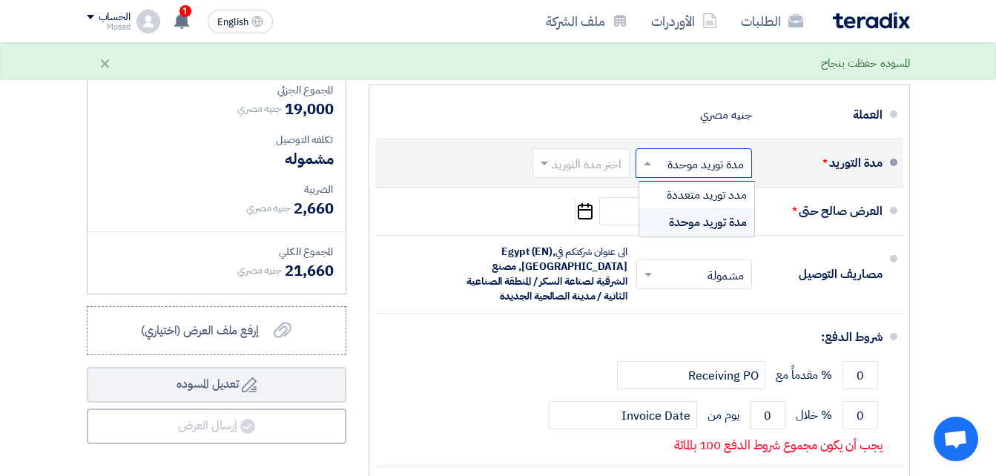
click at [647, 171] on span at bounding box center [645, 163] width 19 height 15
click at [642, 171] on span at bounding box center [645, 163] width 19 height 15
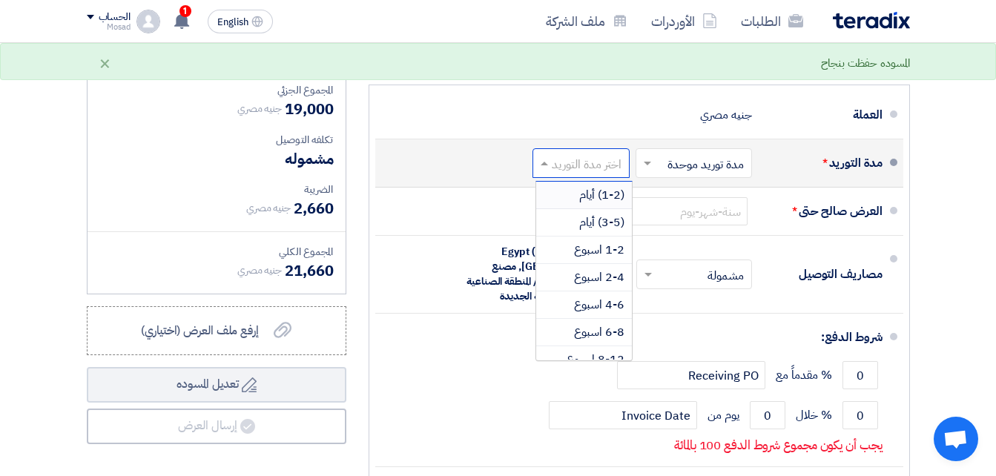
click at [545, 171] on span at bounding box center [542, 163] width 19 height 15
click at [596, 228] on span "(3-5) أيام" at bounding box center [601, 223] width 45 height 18
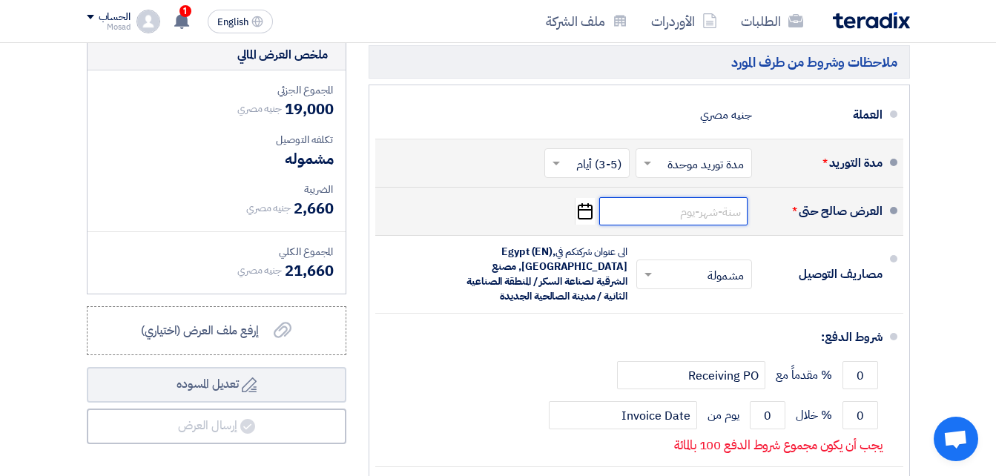
click at [681, 220] on input at bounding box center [673, 211] width 148 height 28
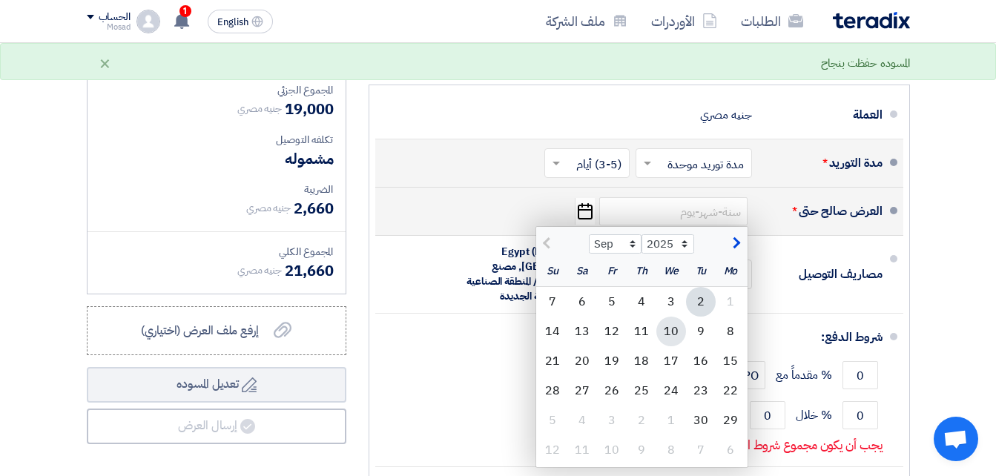
click at [671, 342] on div "10" at bounding box center [671, 332] width 30 height 30
type input "[DATE]"
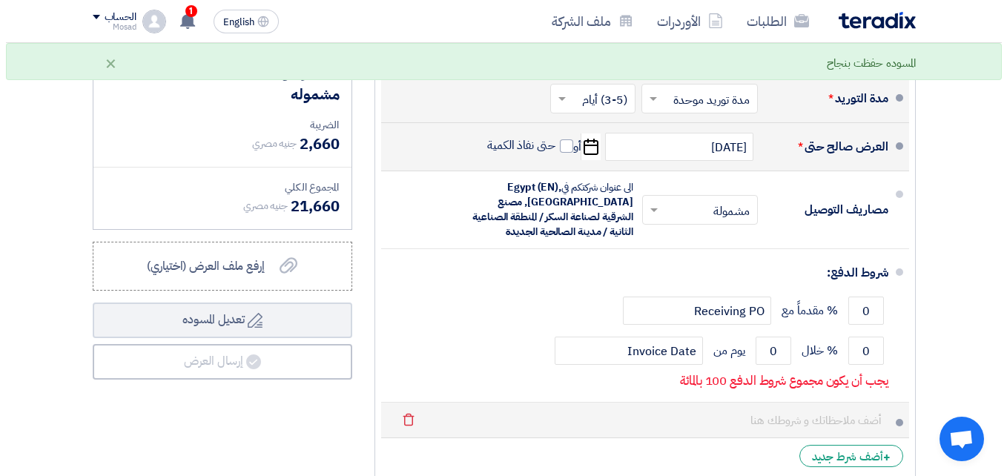
scroll to position [898, 0]
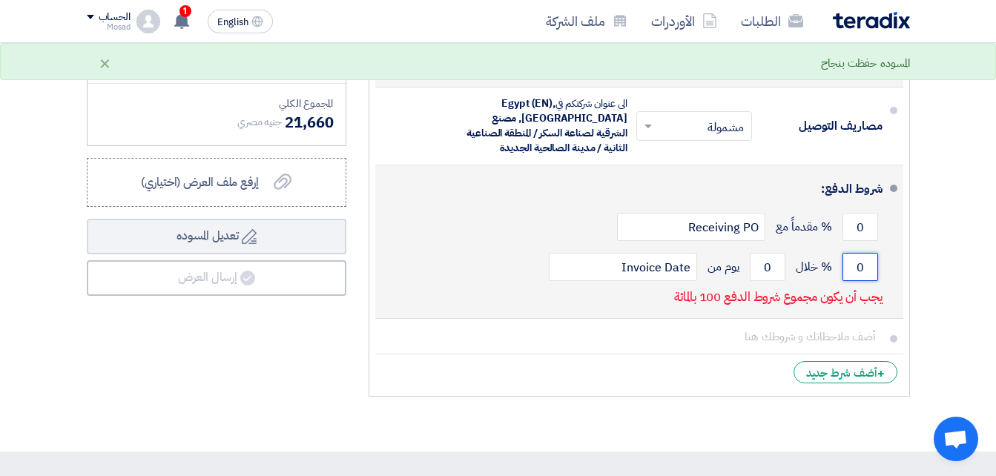
drag, startPoint x: 863, startPoint y: 286, endPoint x: 855, endPoint y: 287, distance: 8.2
click at [855, 281] on input "0" at bounding box center [861, 267] width 36 height 28
type input "100"
drag, startPoint x: 760, startPoint y: 280, endPoint x: 773, endPoint y: 279, distance: 12.6
click at [773, 279] on input "0" at bounding box center [768, 267] width 36 height 28
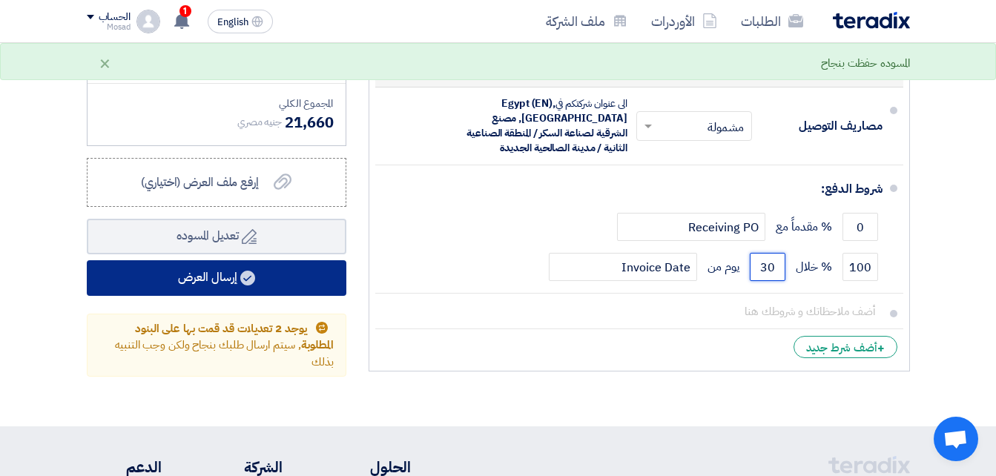
type input "30"
click at [200, 292] on button "إرسال العرض" at bounding box center [217, 278] width 260 height 36
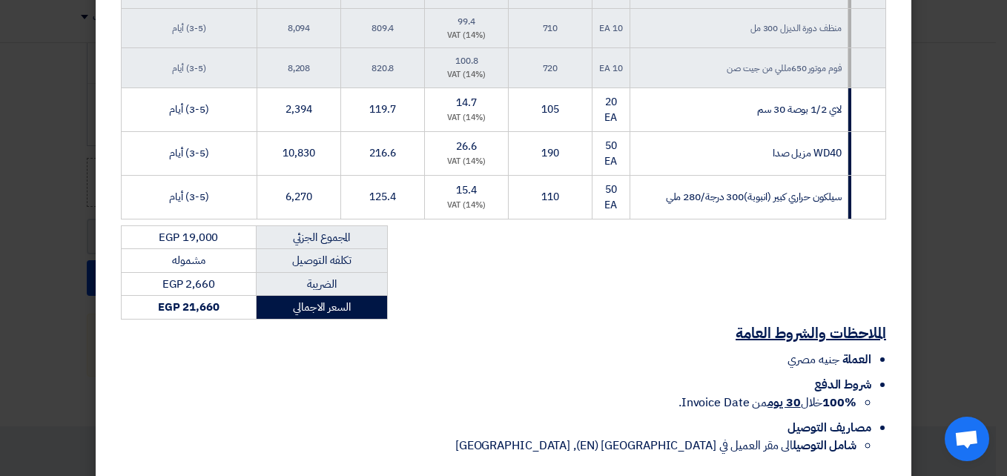
scroll to position [662, 0]
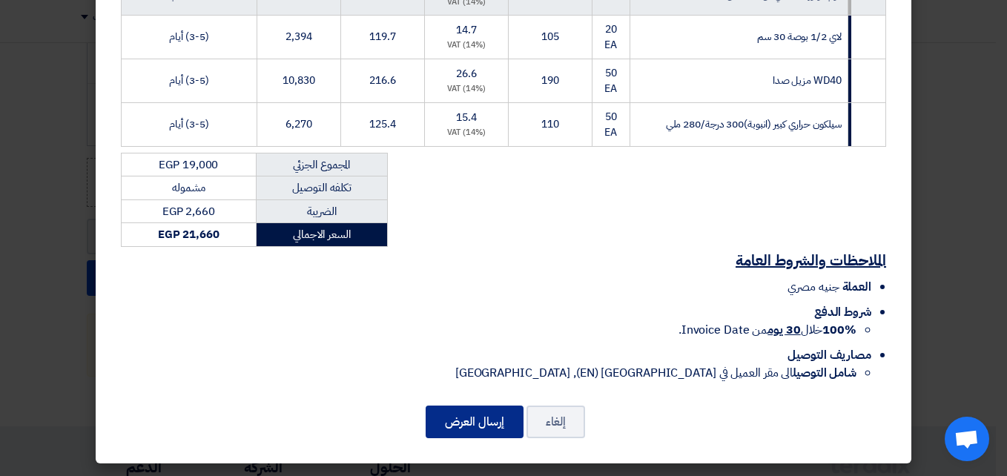
click at [455, 424] on button "إرسال العرض" at bounding box center [475, 422] width 98 height 33
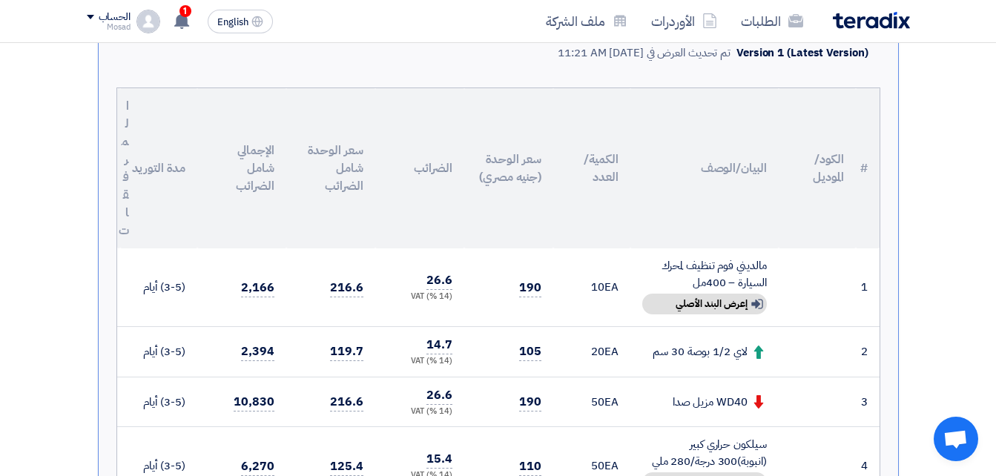
scroll to position [263, 0]
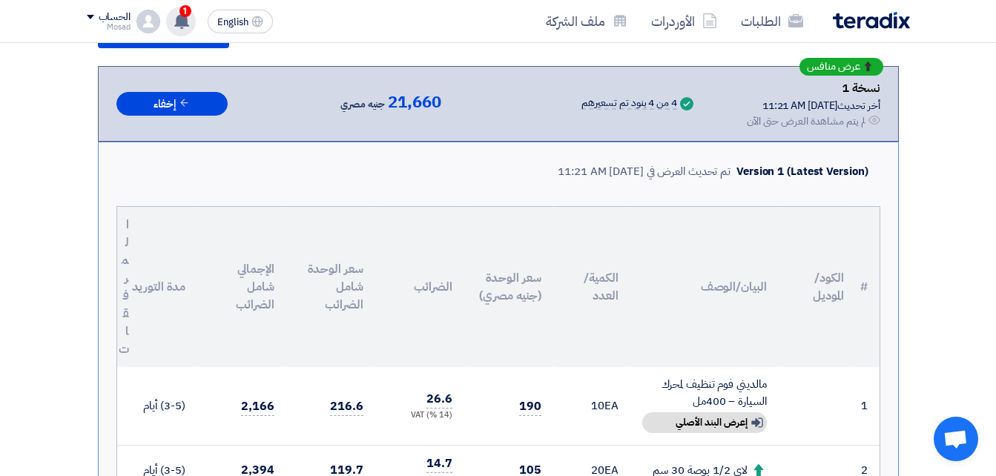
click at [190, 22] on icon at bounding box center [182, 21] width 16 height 16
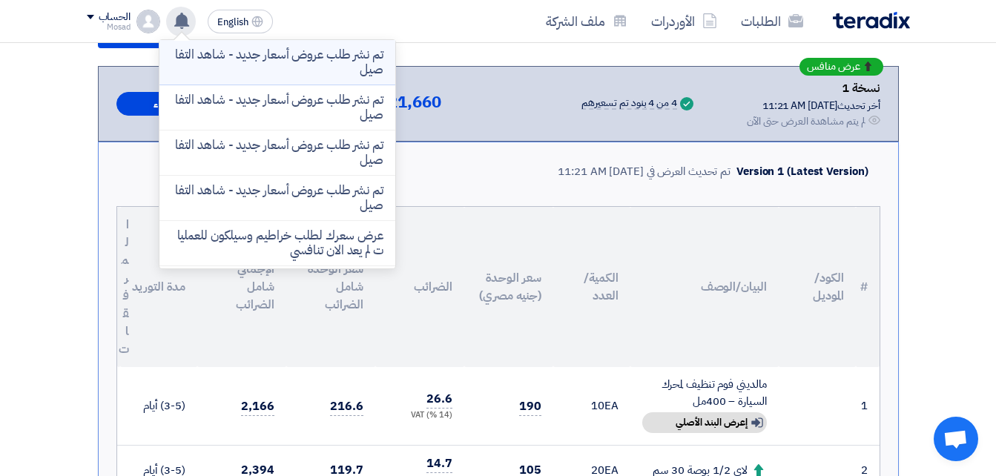
click at [307, 50] on p "تم نشر طلب عروض أسعار جديد - شاهد التفاصيل" at bounding box center [277, 62] width 212 height 30
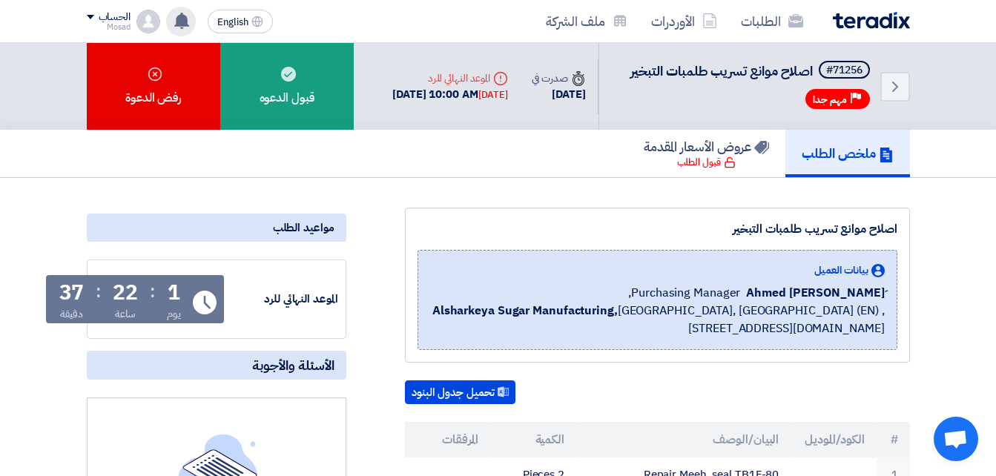
drag, startPoint x: 714, startPoint y: 246, endPoint x: 901, endPoint y: 237, distance: 186.4
click at [901, 237] on div "اصلاح موانع تسريب طلمبات التبخير بيانات العميل [PERSON_NAME] Purchasing Manager…" at bounding box center [657, 285] width 505 height 155
drag, startPoint x: 901, startPoint y: 237, endPoint x: 869, endPoint y: 245, distance: 32.7
copy div "اصلاح موانع تسريب طلمبات التبخير"
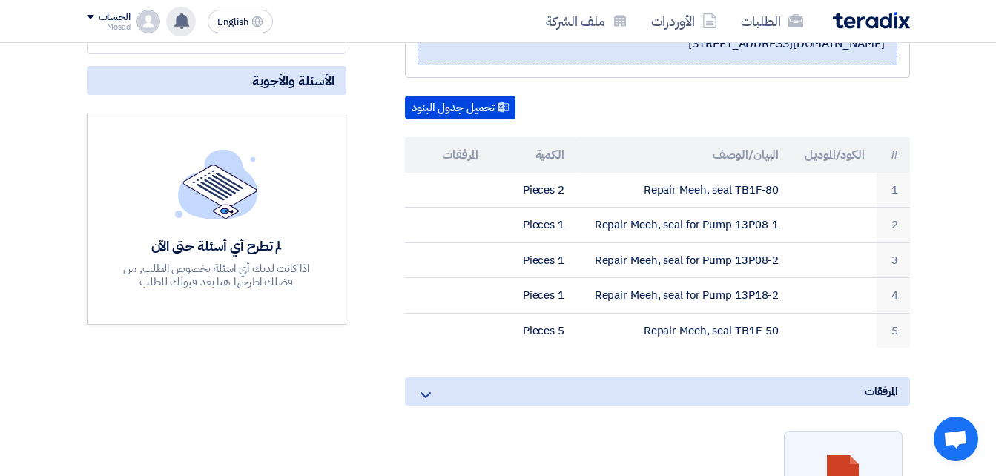
scroll to position [297, 0]
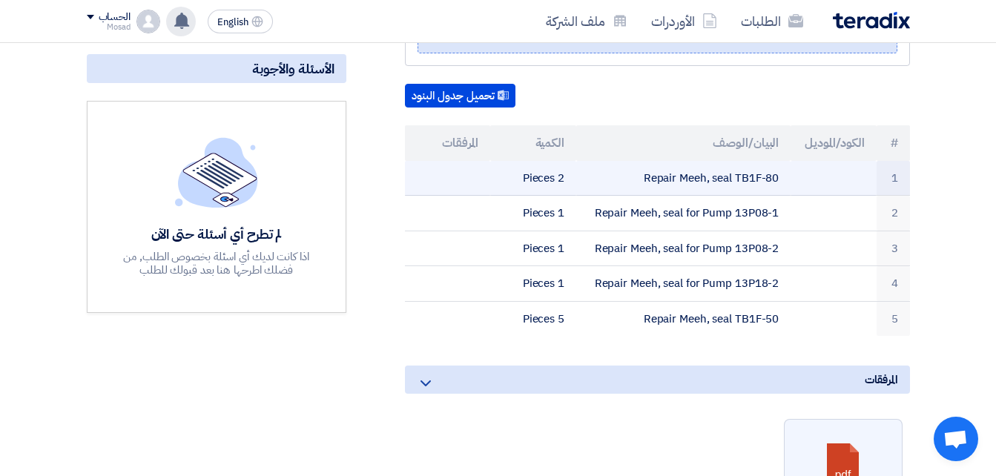
drag, startPoint x: 639, startPoint y: 192, endPoint x: 807, endPoint y: 191, distance: 168.4
click at [807, 191] on tr "1 Repair Meeh, seal TB1F-80 2 Pieces" at bounding box center [657, 178] width 505 height 35
drag, startPoint x: 807, startPoint y: 191, endPoint x: 750, endPoint y: 197, distance: 57.4
copy tr "Repair Meeh, seal TB1F-80"
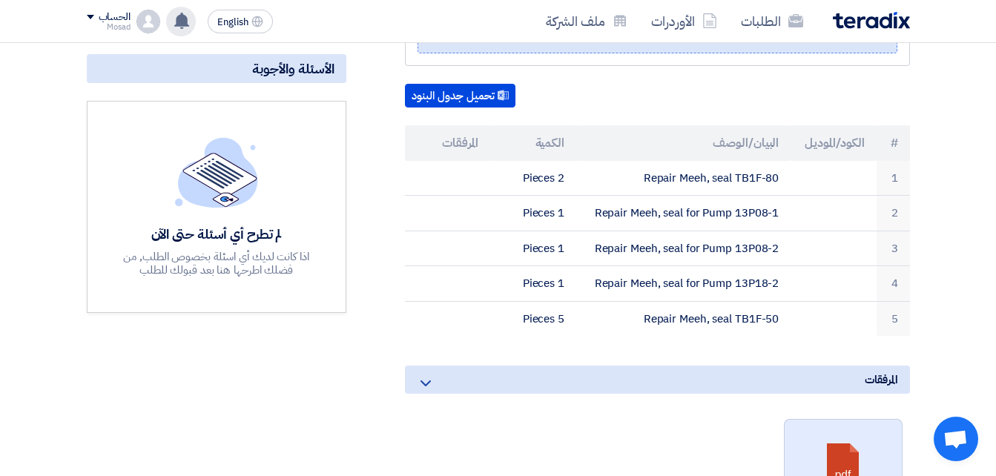
click at [827, 455] on link at bounding box center [844, 464] width 119 height 89
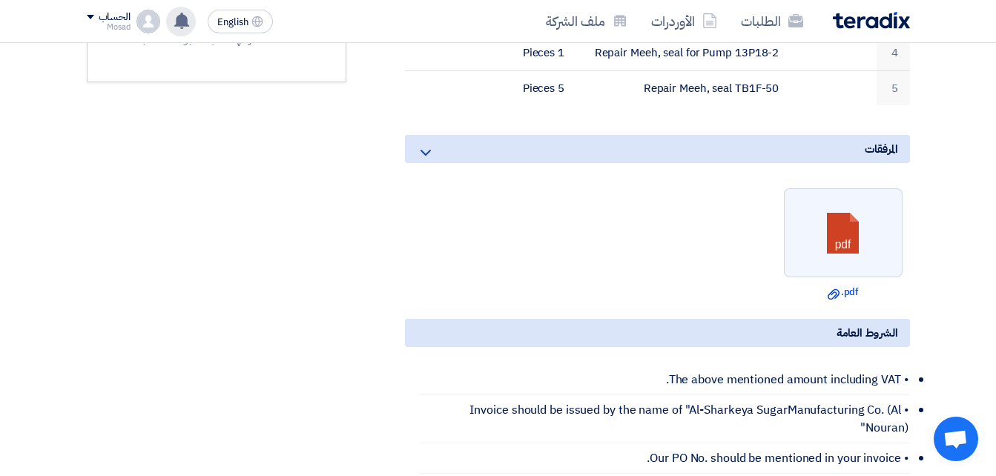
scroll to position [593, 0]
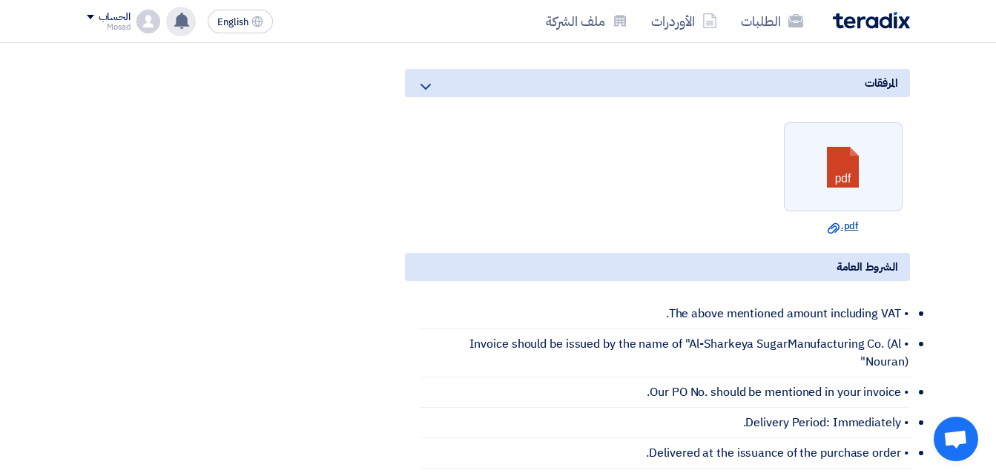
click at [828, 234] on icon "Download file" at bounding box center [834, 229] width 12 height 12
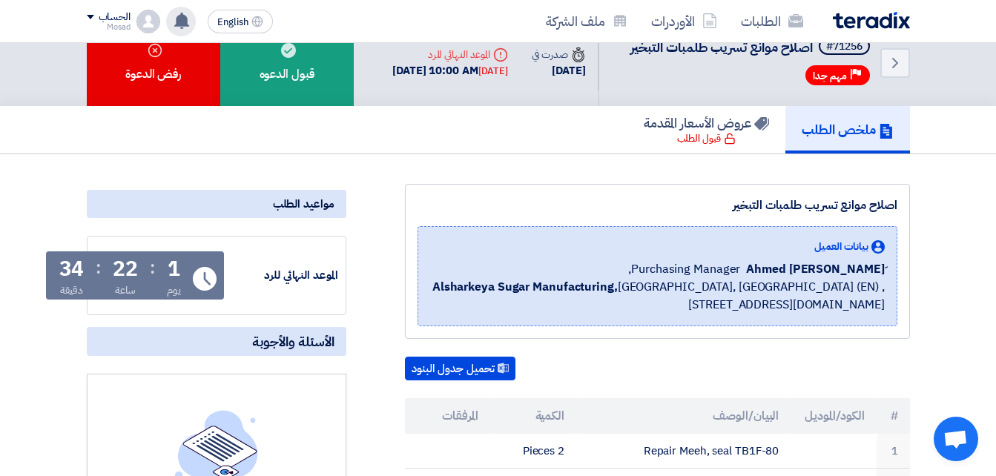
scroll to position [0, 0]
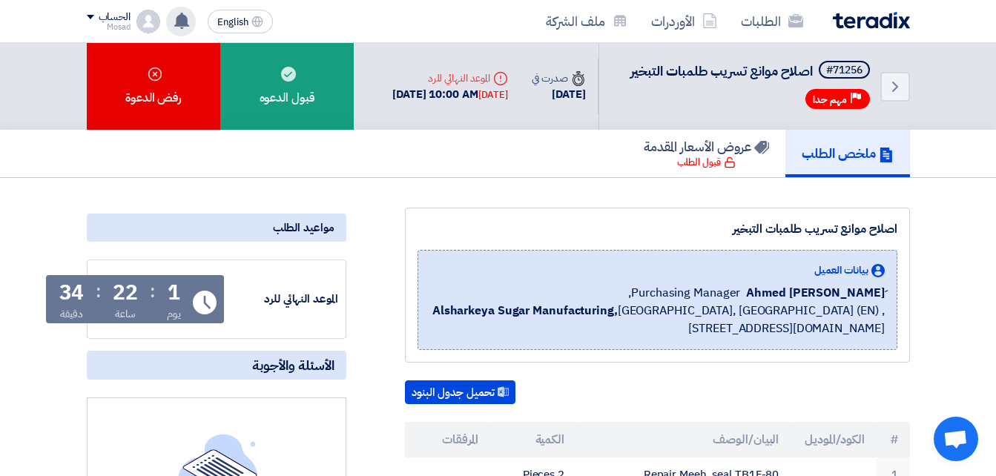
click at [187, 17] on use at bounding box center [181, 21] width 15 height 16
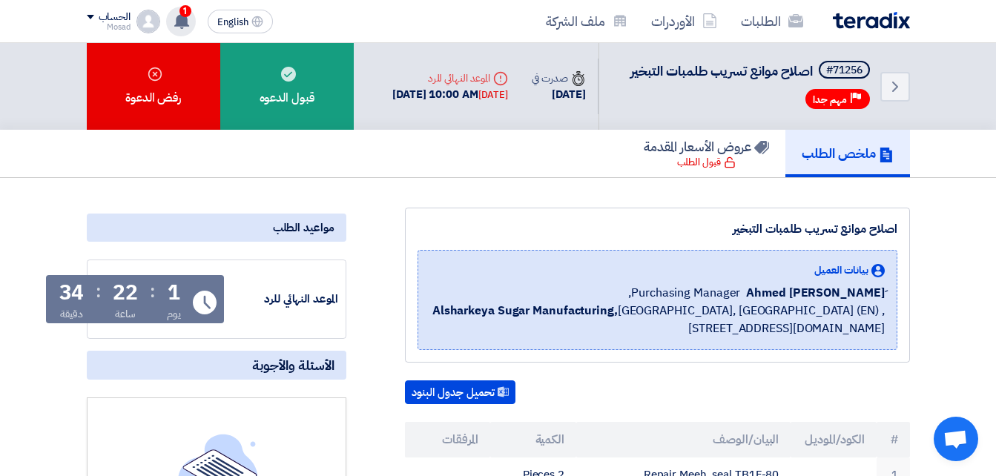
click at [191, 19] on div "1 تم مشاهدة العرض المقدم للطلب "Utility Consumables PR #10007788" من قبل العميل…" at bounding box center [181, 22] width 30 height 30
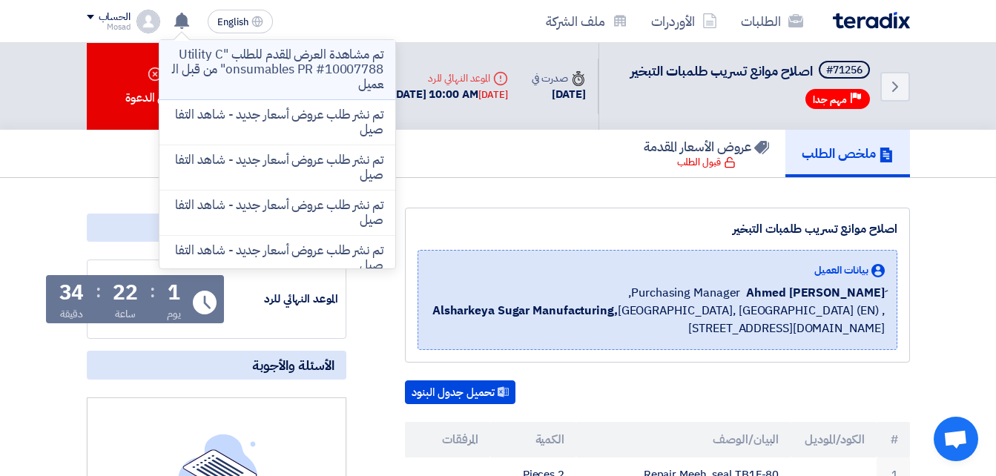
click at [263, 62] on p "تم مشاهدة العرض المقدم للطلب "Utility Consumables PR #10007788" من قبل العميل" at bounding box center [277, 69] width 212 height 45
